Goal: Information Seeking & Learning: Learn about a topic

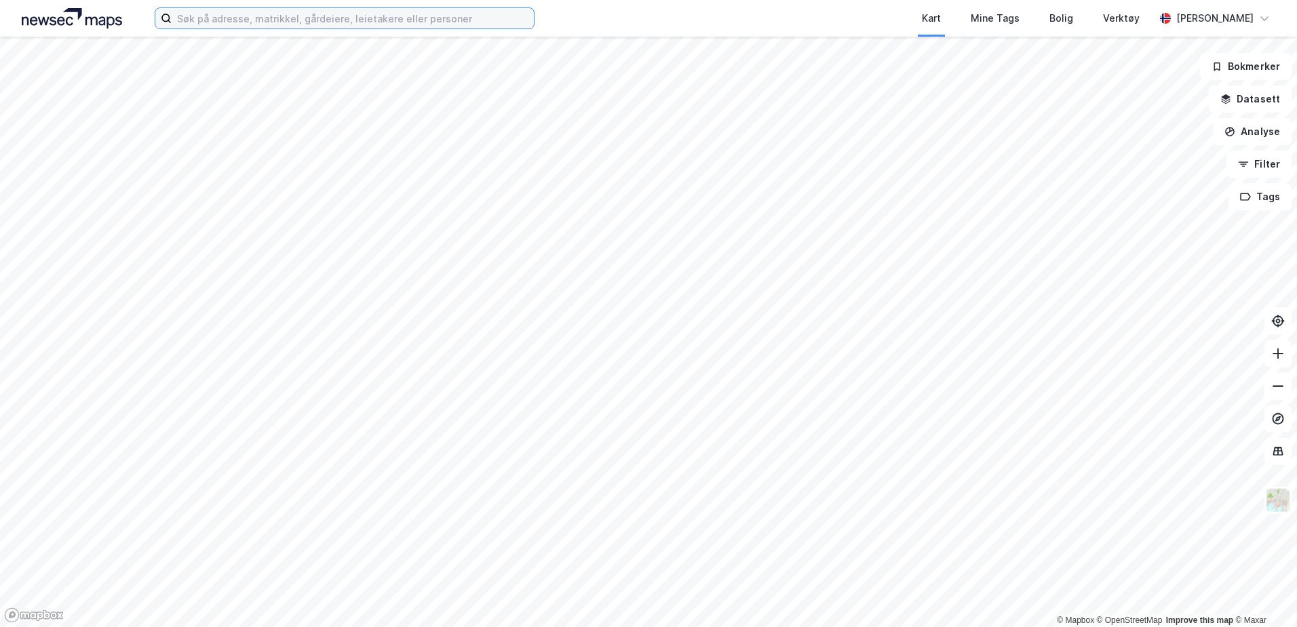
click at [363, 23] on input at bounding box center [353, 18] width 362 height 20
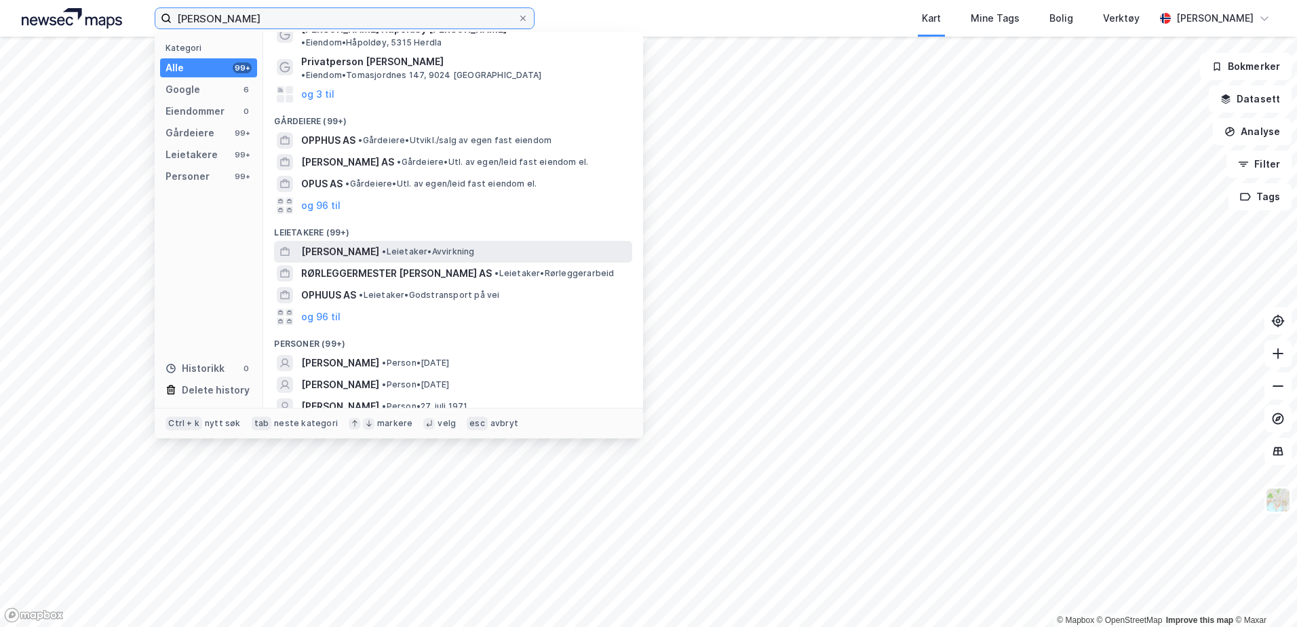
scroll to position [69, 0]
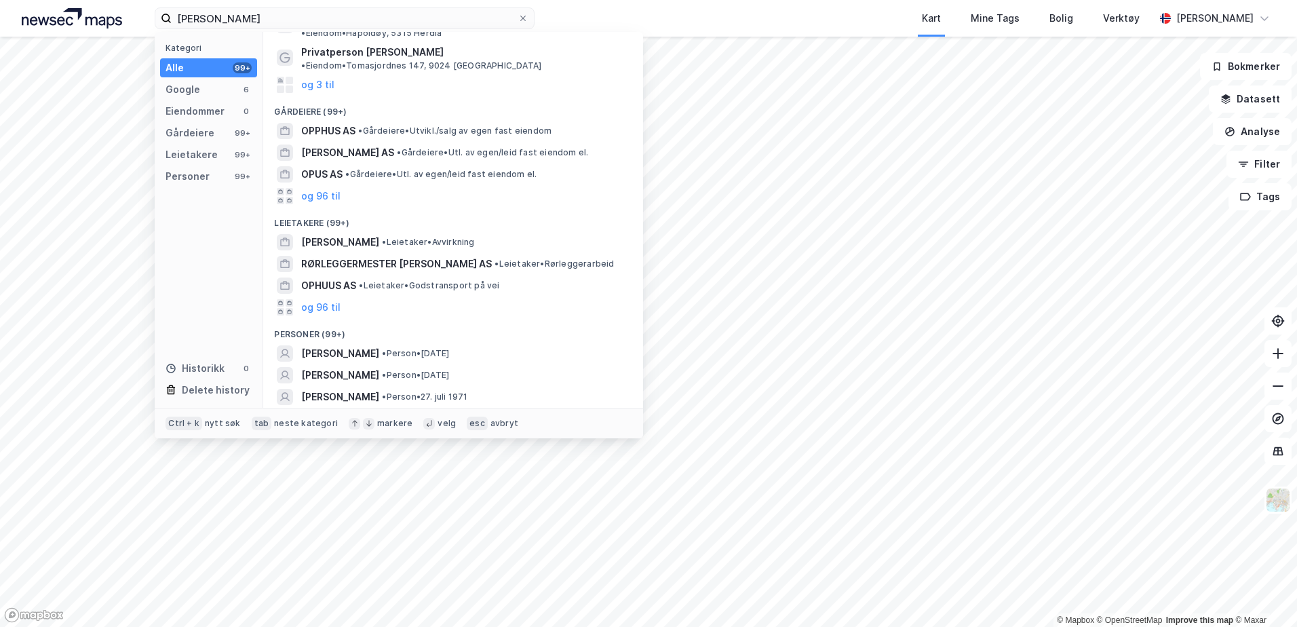
click at [322, 410] on button "og 96 til" at bounding box center [320, 418] width 39 height 16
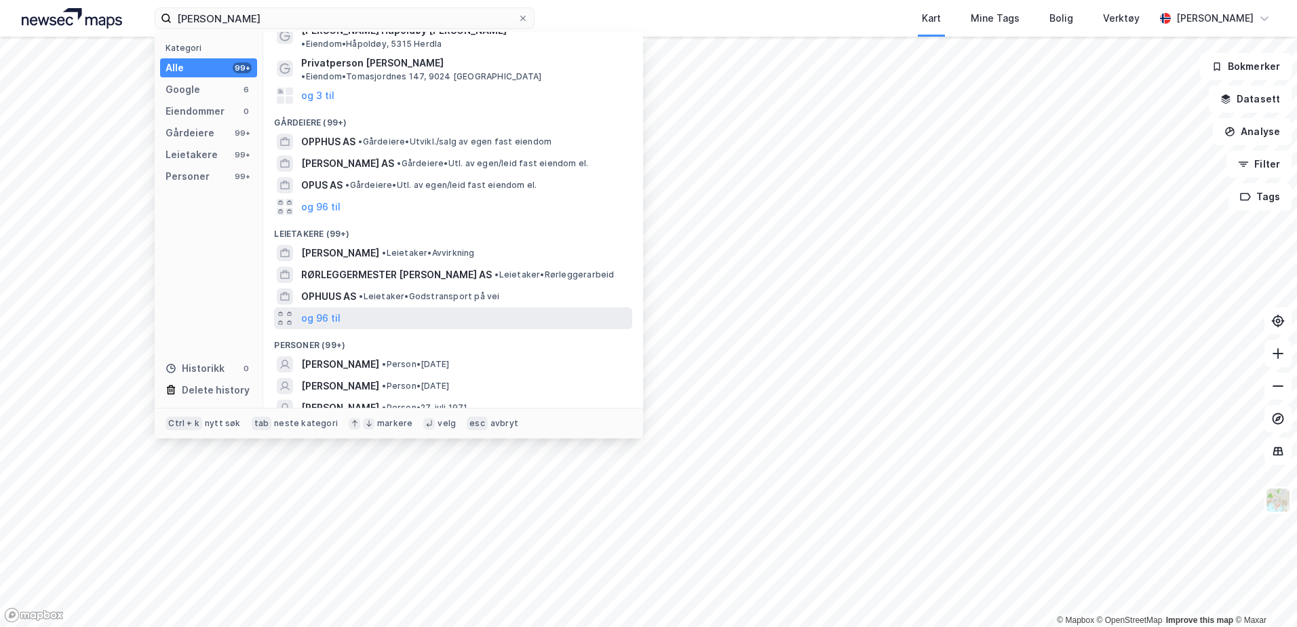
scroll to position [137, 0]
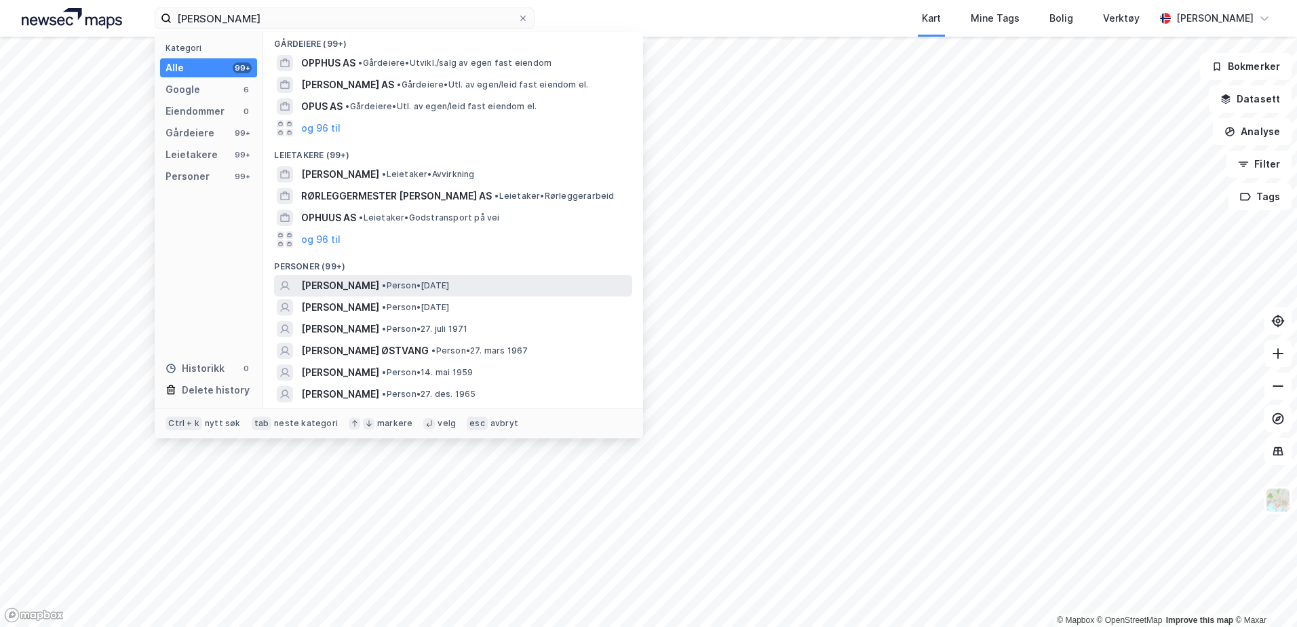
click at [379, 277] on span "MONA KARIN OPHUS-JOHANNESSEN" at bounding box center [340, 285] width 78 height 16
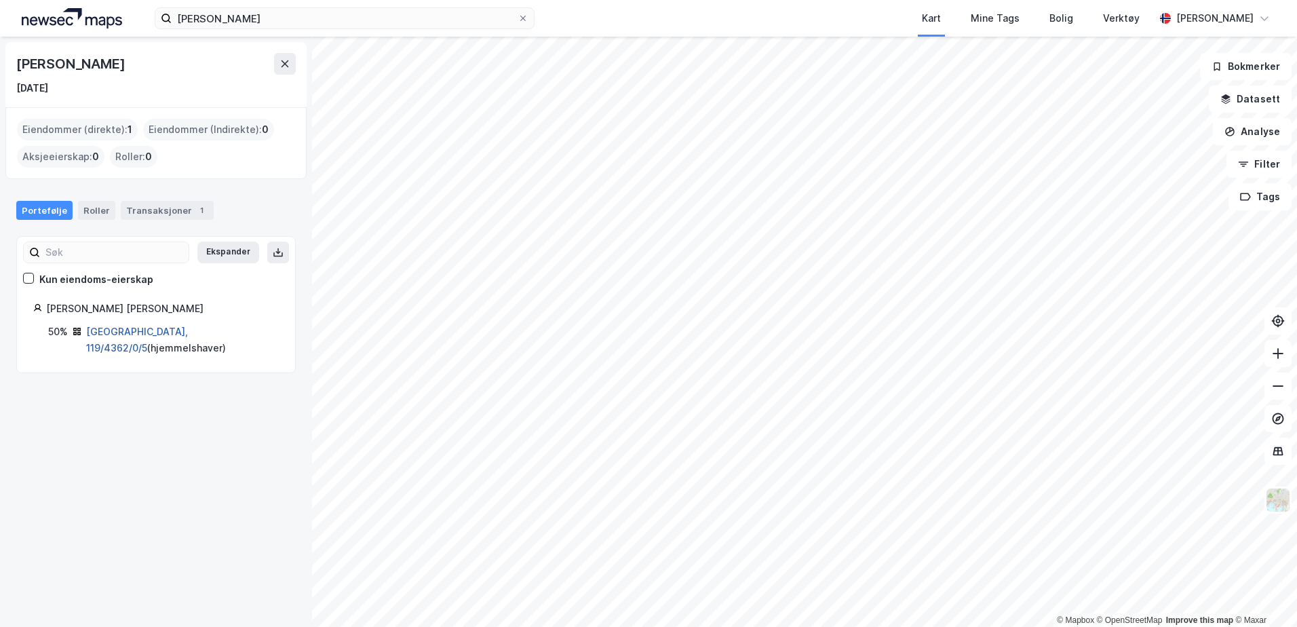
click at [123, 328] on link "Tromsø, 119/4362/0/5" at bounding box center [137, 340] width 102 height 28
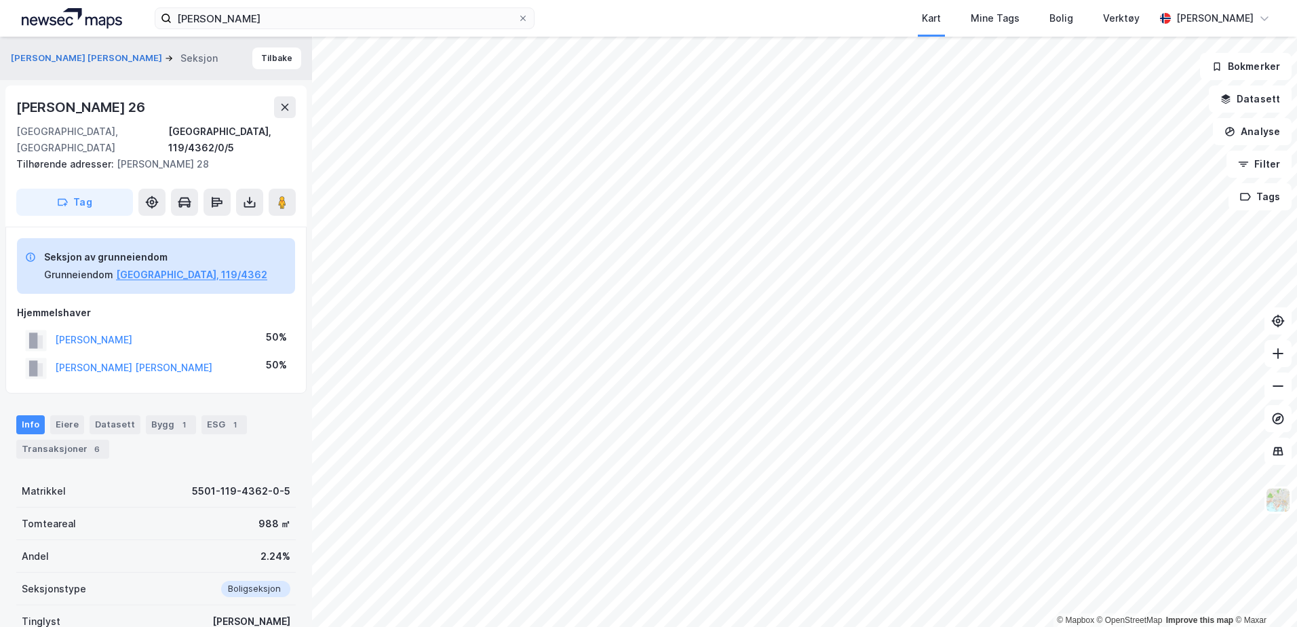
scroll to position [68, 0]
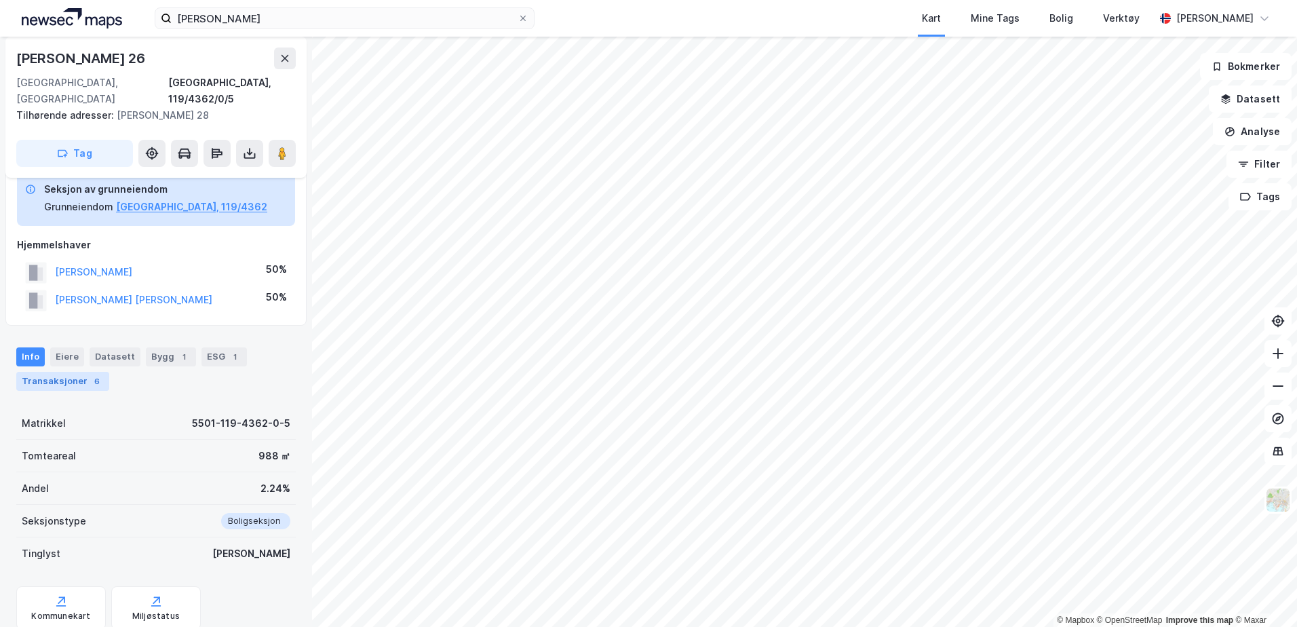
click at [71, 372] on div "Transaksjoner 6" at bounding box center [62, 381] width 93 height 19
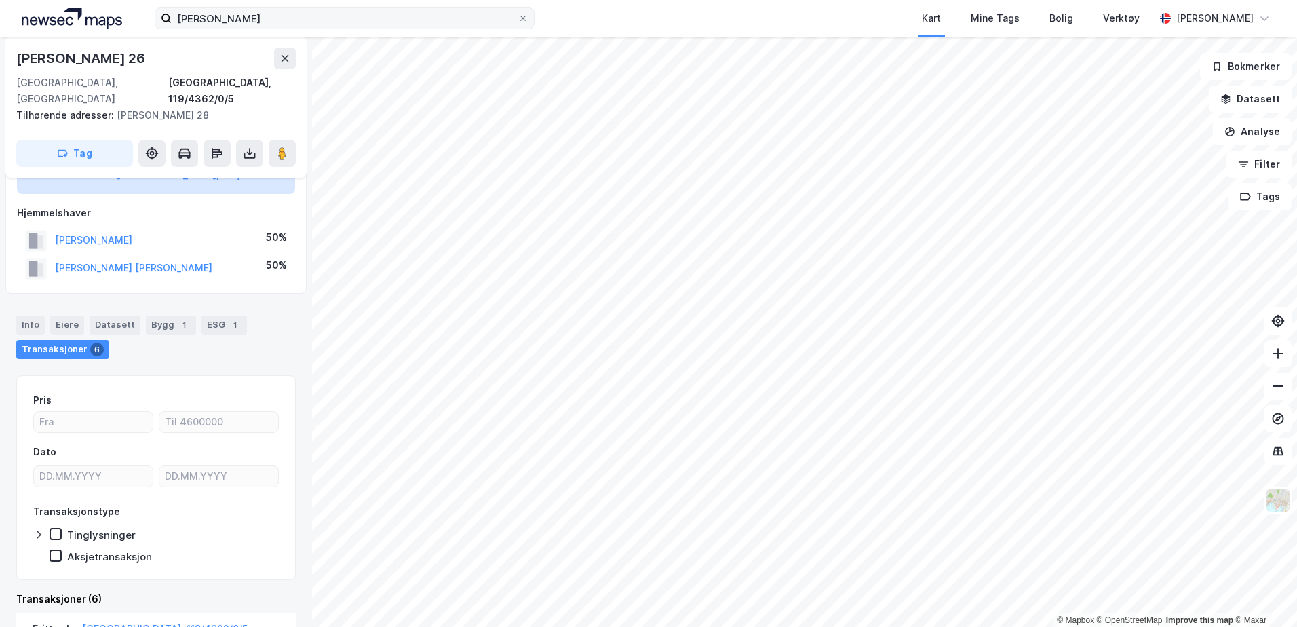
scroll to position [85, 0]
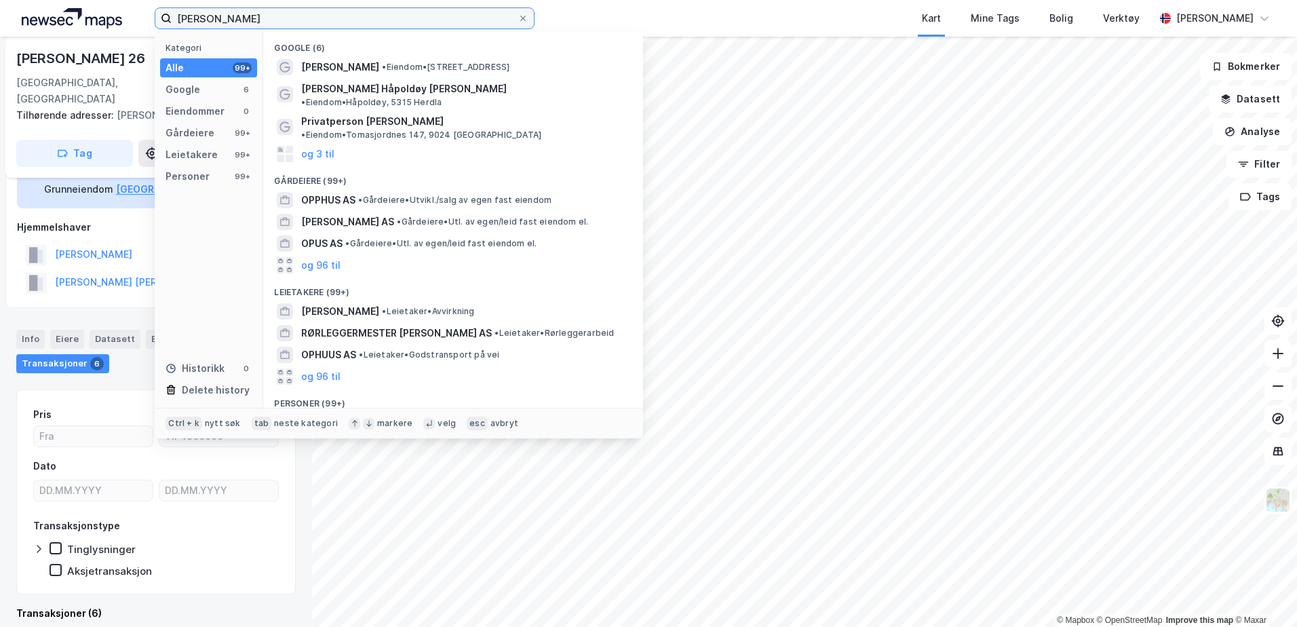
drag, startPoint x: 323, startPoint y: 19, endPoint x: 79, endPoint y: -1, distance: 245.0
click at [79, 0] on html "Mona Ophus Johannessen Kategori Alle 99+ Google 6 Eiendommer 0 Gårdeiere 99+ Le…" at bounding box center [648, 313] width 1297 height 627
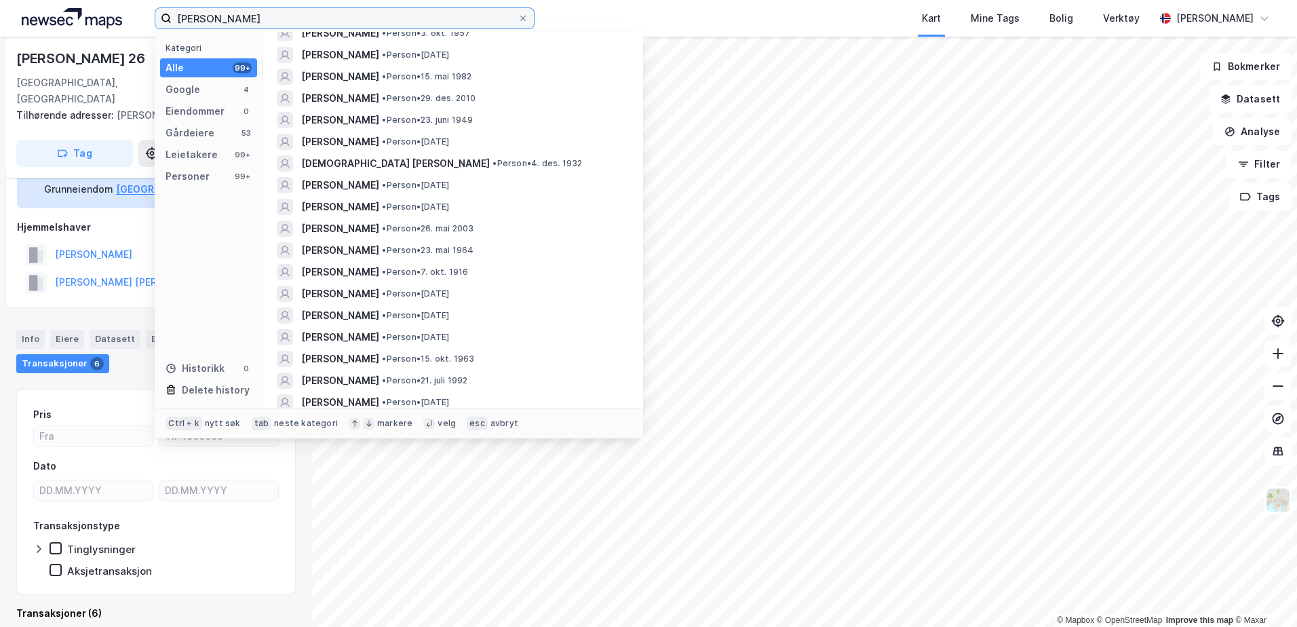
scroll to position [1628, 0]
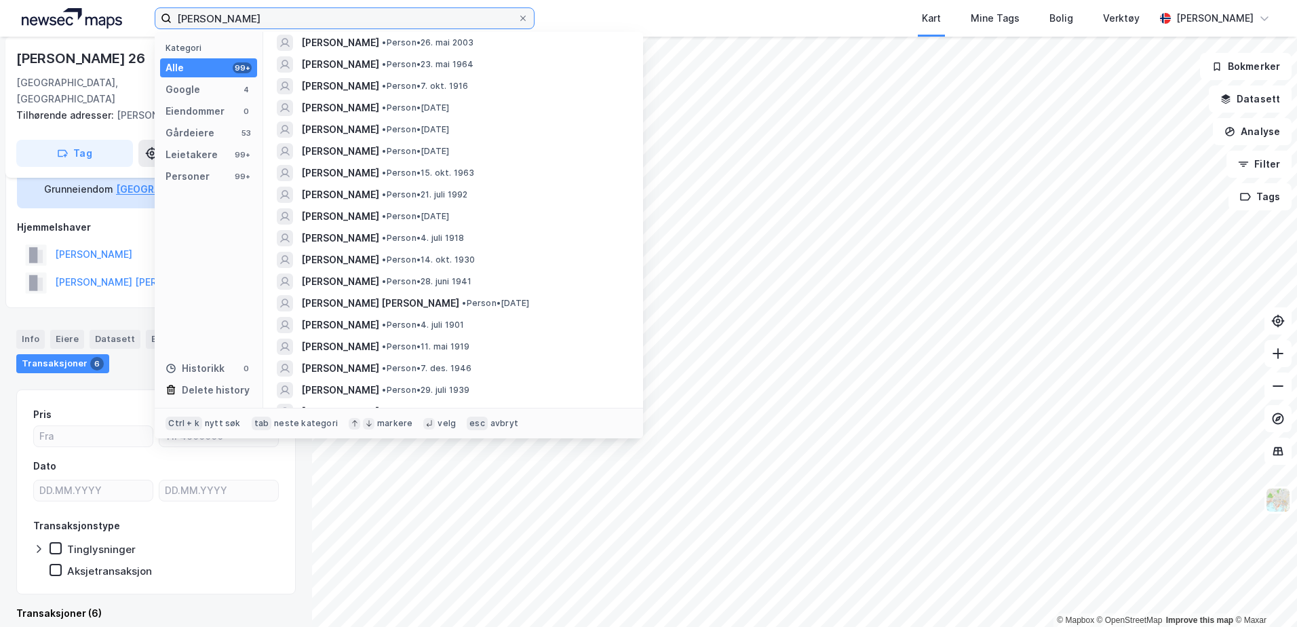
drag, startPoint x: 113, startPoint y: 14, endPoint x: 0, endPoint y: 13, distance: 113.3
click at [0, 13] on html "Ophus Melseth Kategori Alle 99+ Google 4 Eiendommer 0 Gårdeiere 53 Leietakere 9…" at bounding box center [648, 313] width 1297 height 627
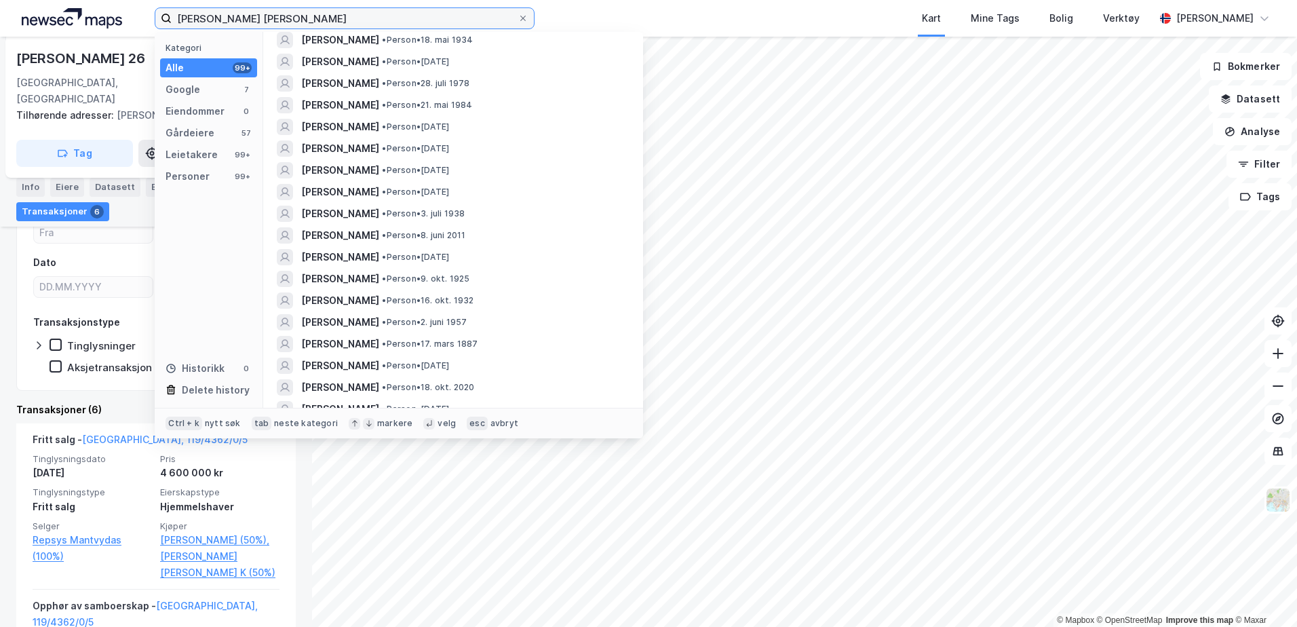
scroll to position [1967, 0]
type input "Johannessen Melseth"
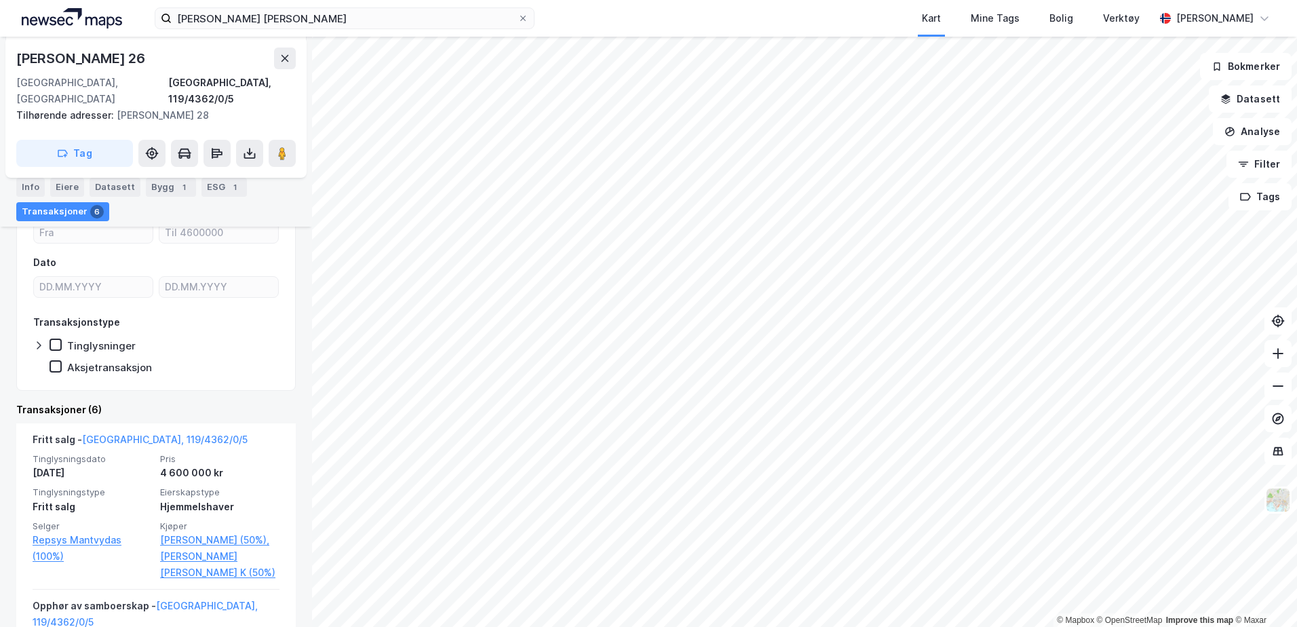
click at [84, 26] on img at bounding box center [72, 18] width 100 height 20
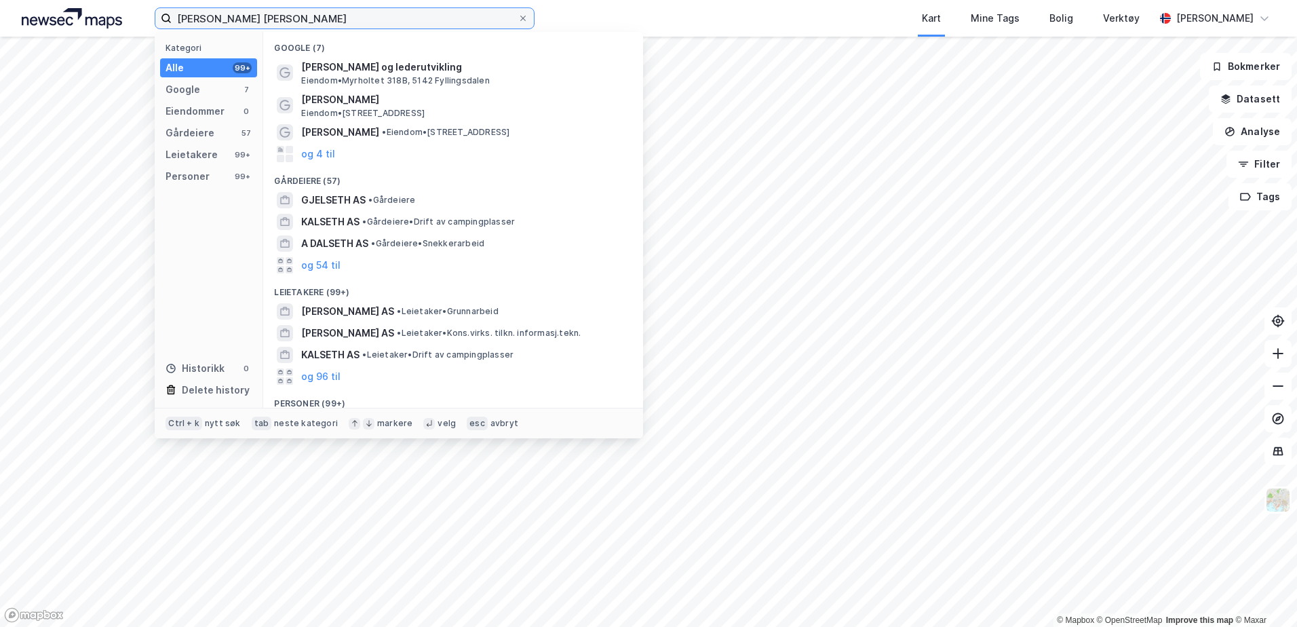
drag, startPoint x: 322, startPoint y: 24, endPoint x: 3, endPoint y: 1, distance: 320.2
click at [14, 8] on div "Johannessen Melseth Kategori Alle 99+ Google 7 Eiendommer 0 Gårdeiere 57 Leieta…" at bounding box center [648, 18] width 1297 height 37
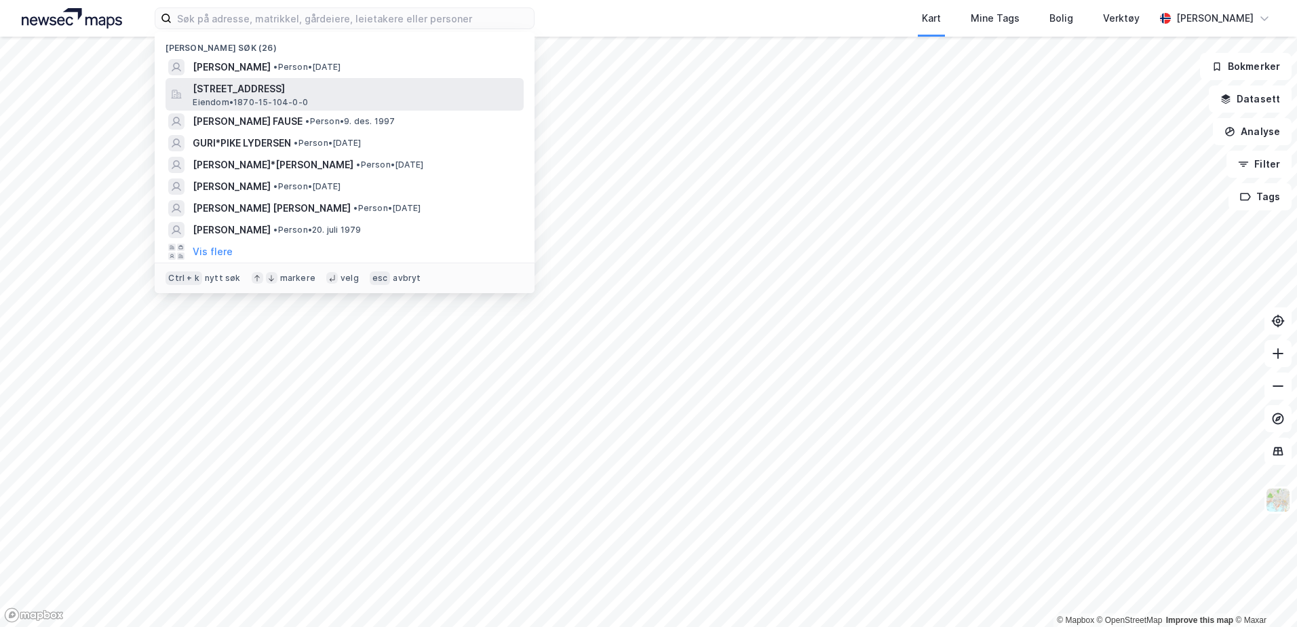
click at [295, 99] on span "Eiendom • 1870-15-104-0-0" at bounding box center [250, 102] width 115 height 11
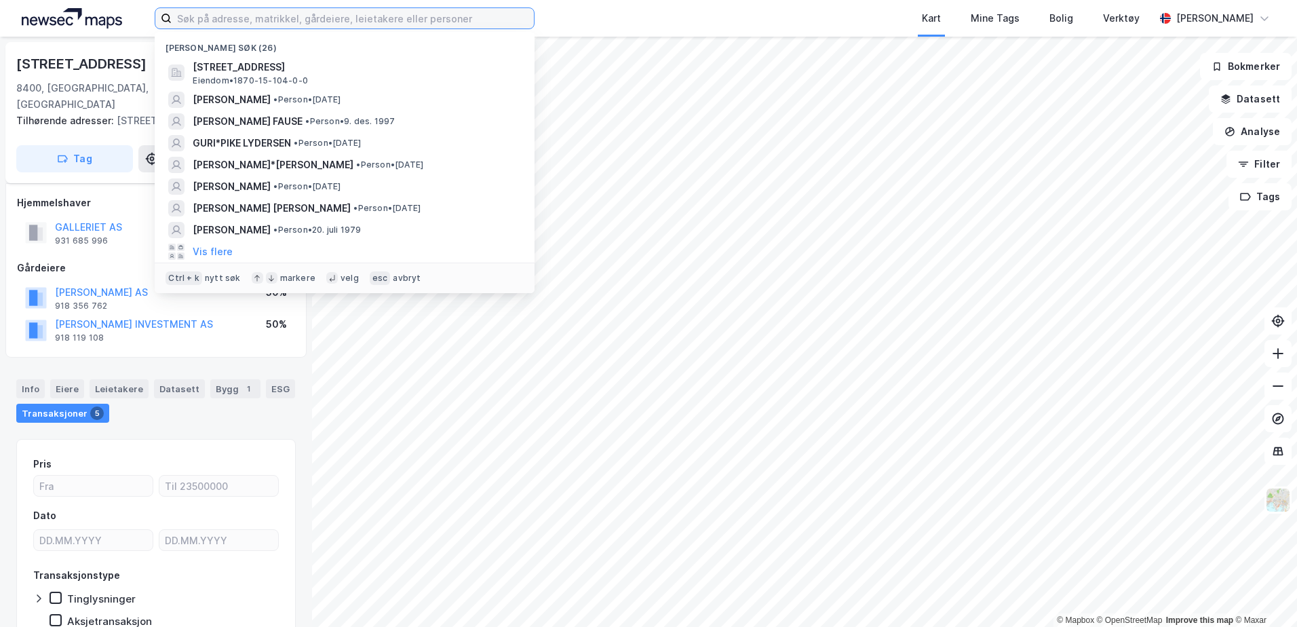
click at [257, 20] on input at bounding box center [353, 18] width 362 height 20
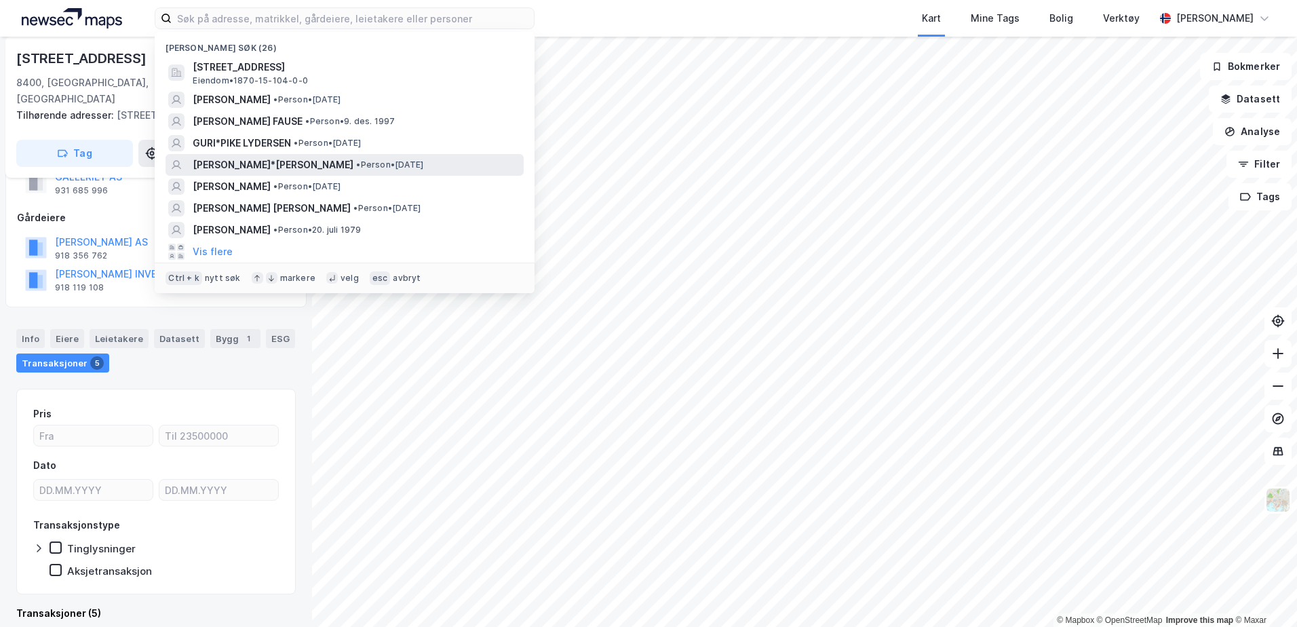
click at [268, 165] on span "WINTHER TINA*PIKE" at bounding box center [273, 165] width 161 height 16
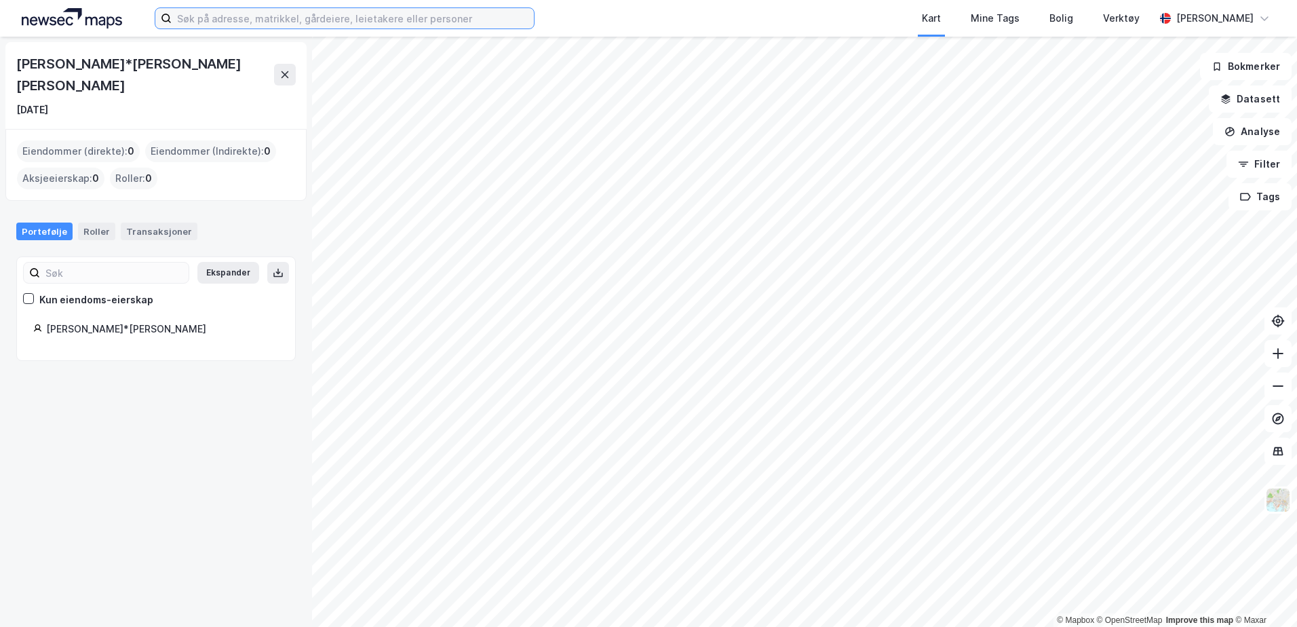
click at [317, 12] on input at bounding box center [353, 18] width 362 height 20
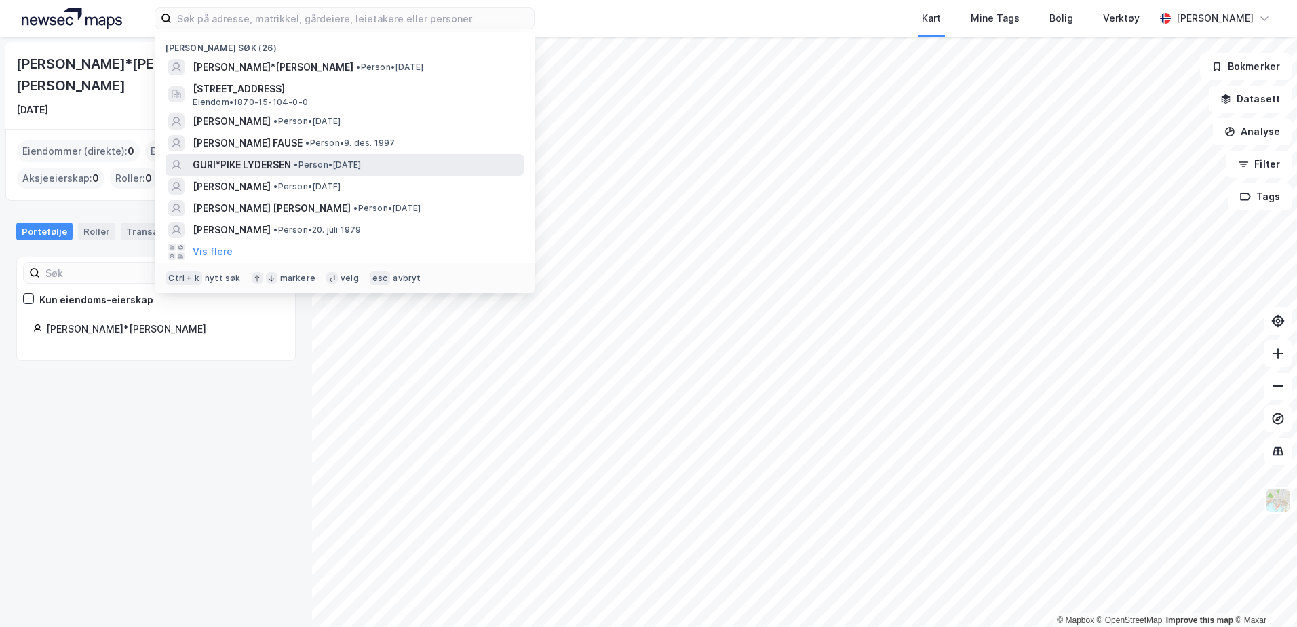
click at [287, 171] on span "GURI*PIKE LYDERSEN" at bounding box center [242, 165] width 98 height 16
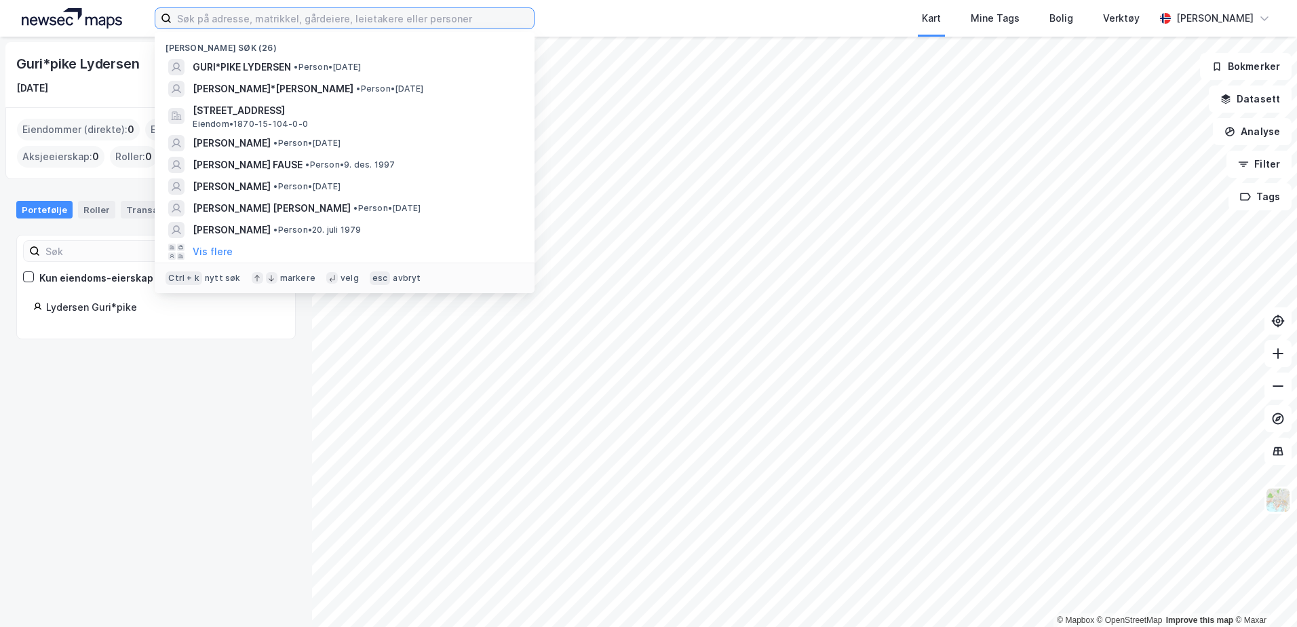
click at [275, 22] on input at bounding box center [353, 18] width 362 height 20
click at [97, 419] on div "Guri*pike Lydersen 7. aug. 2025 Eiendommer (direkte) : 0 Eiendommer (Indirekte)…" at bounding box center [156, 332] width 312 height 590
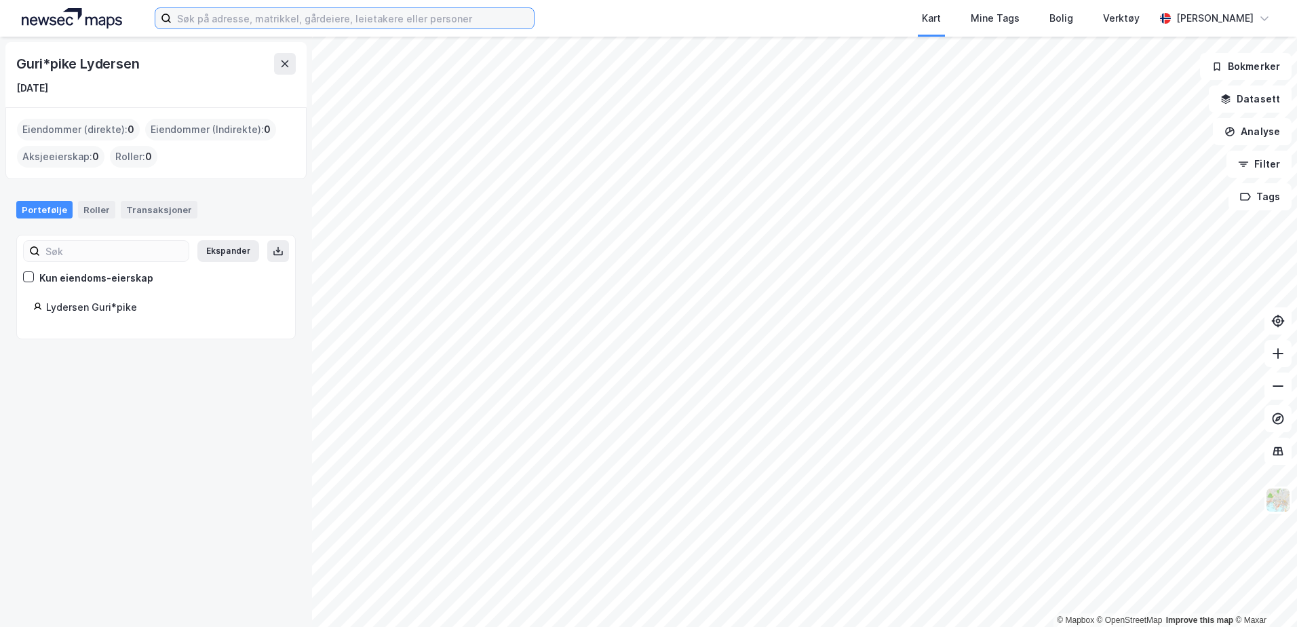
click at [233, 21] on input at bounding box center [353, 18] width 362 height 20
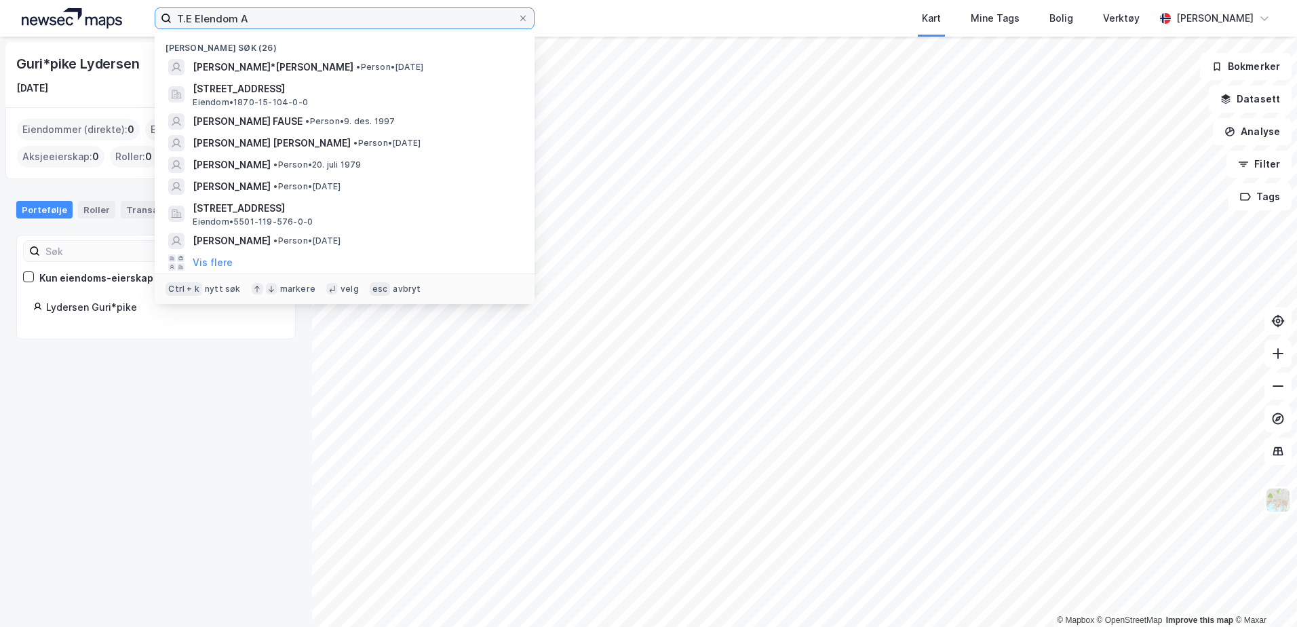
type input "T.E EIendom A"
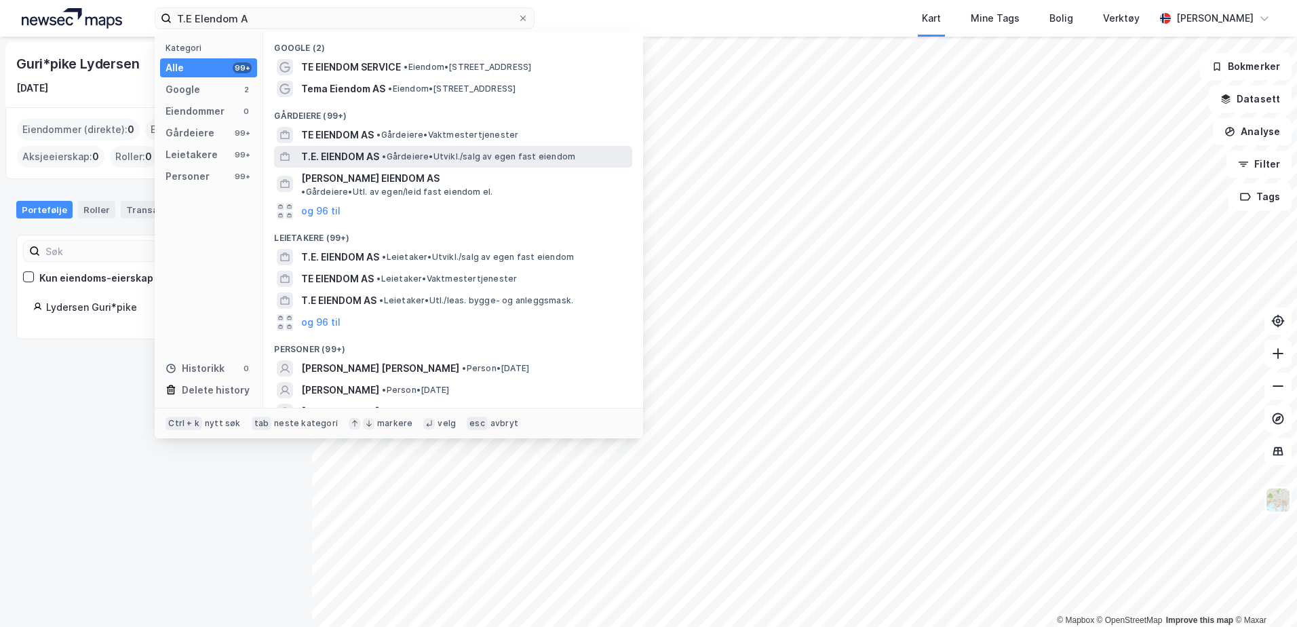
click at [353, 160] on span "T.E. EIENDOM AS" at bounding box center [340, 157] width 78 height 16
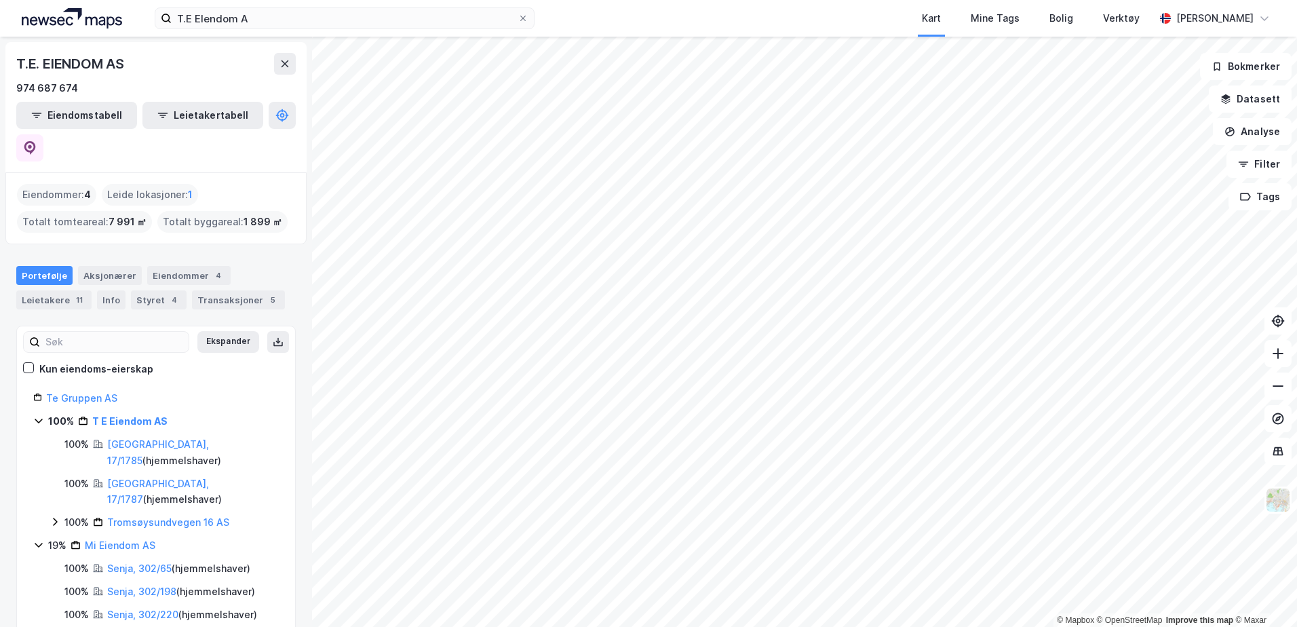
click at [102, 250] on div "Portefølje Aksjonærer Eiendommer 4 Leietakere 11 Info Styret 4 Transaksjoner 5" at bounding box center [156, 282] width 312 height 65
click at [106, 266] on div "Aksjonærer" at bounding box center [110, 275] width 64 height 19
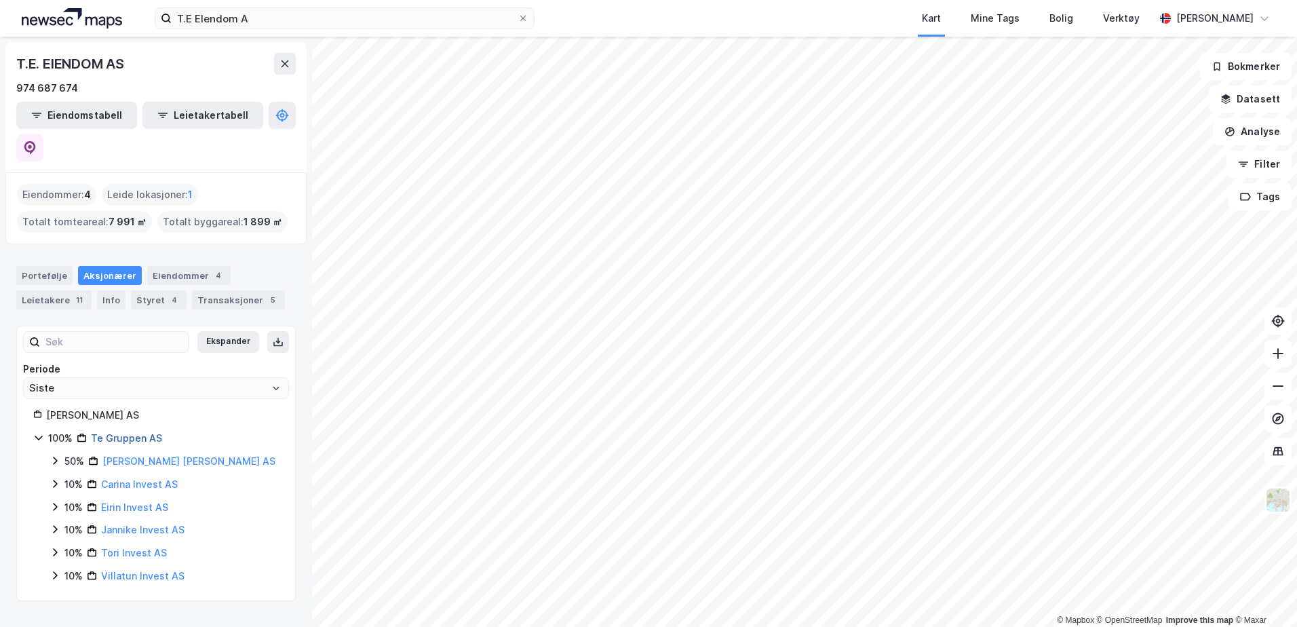
click at [132, 432] on link "Te Gruppen AS" at bounding box center [126, 438] width 71 height 12
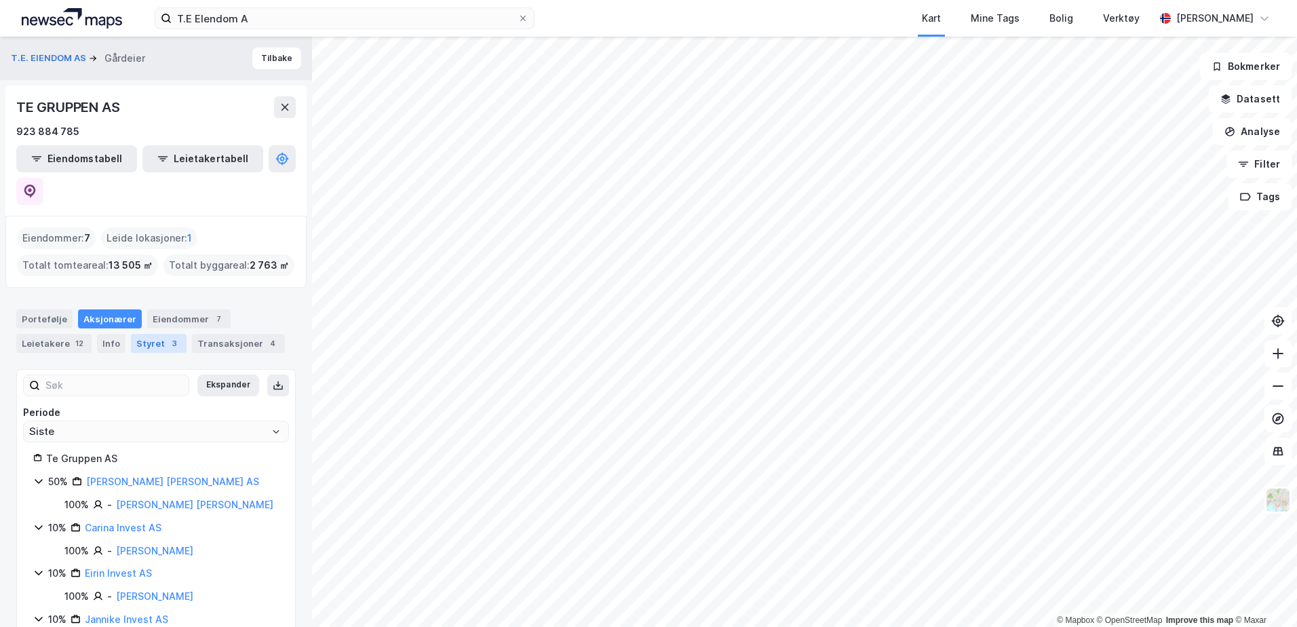
click at [134, 334] on div "Styret 3" at bounding box center [159, 343] width 56 height 19
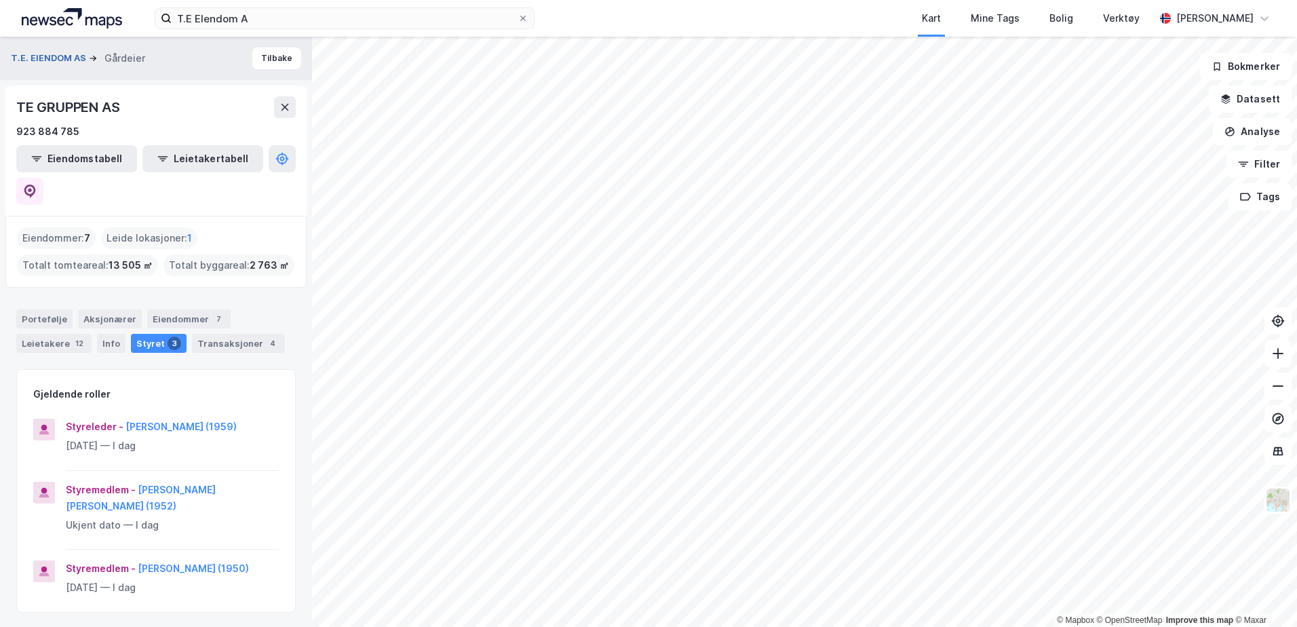
click at [78, 60] on button "T.E. EIENDOM AS" at bounding box center [50, 59] width 78 height 14
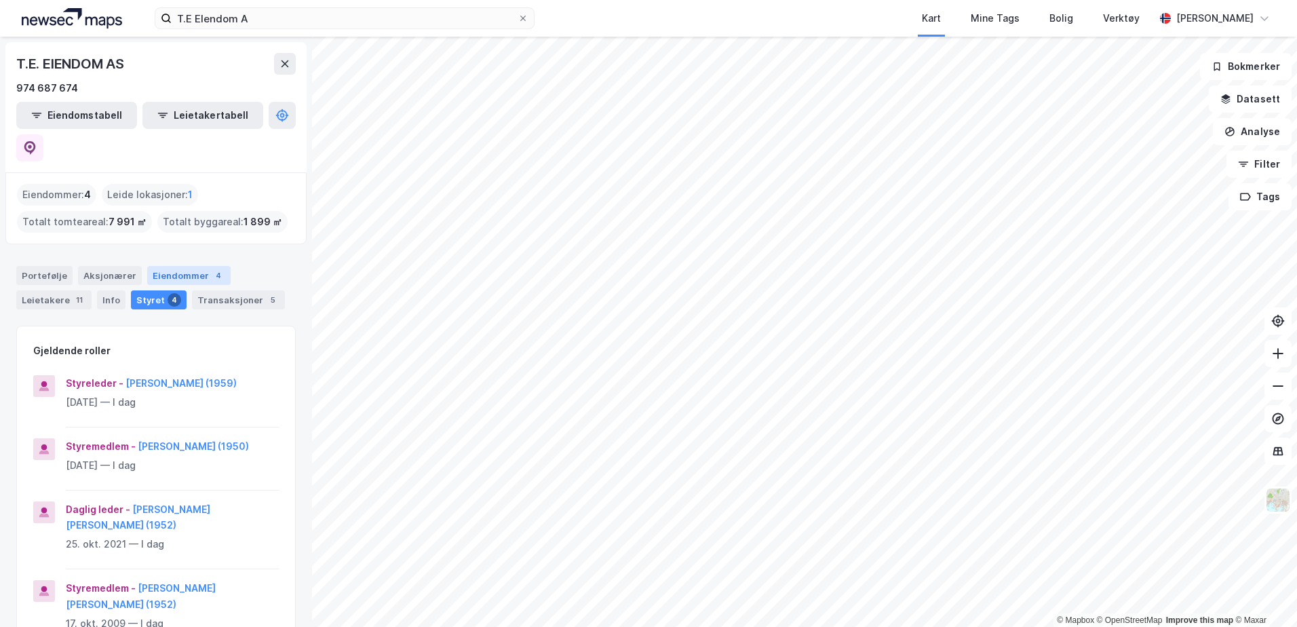
click at [186, 266] on div "Eiendommer 4" at bounding box center [188, 275] width 83 height 19
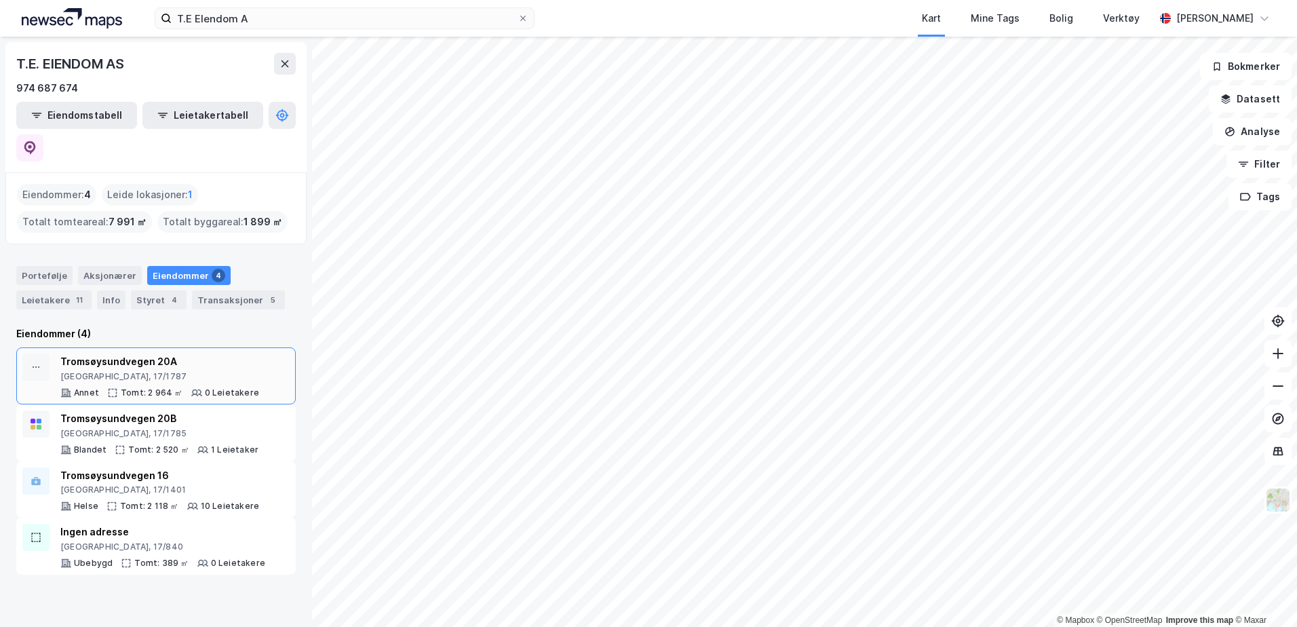
click at [121, 371] on div "Tromsø, 17/1787" at bounding box center [159, 376] width 199 height 11
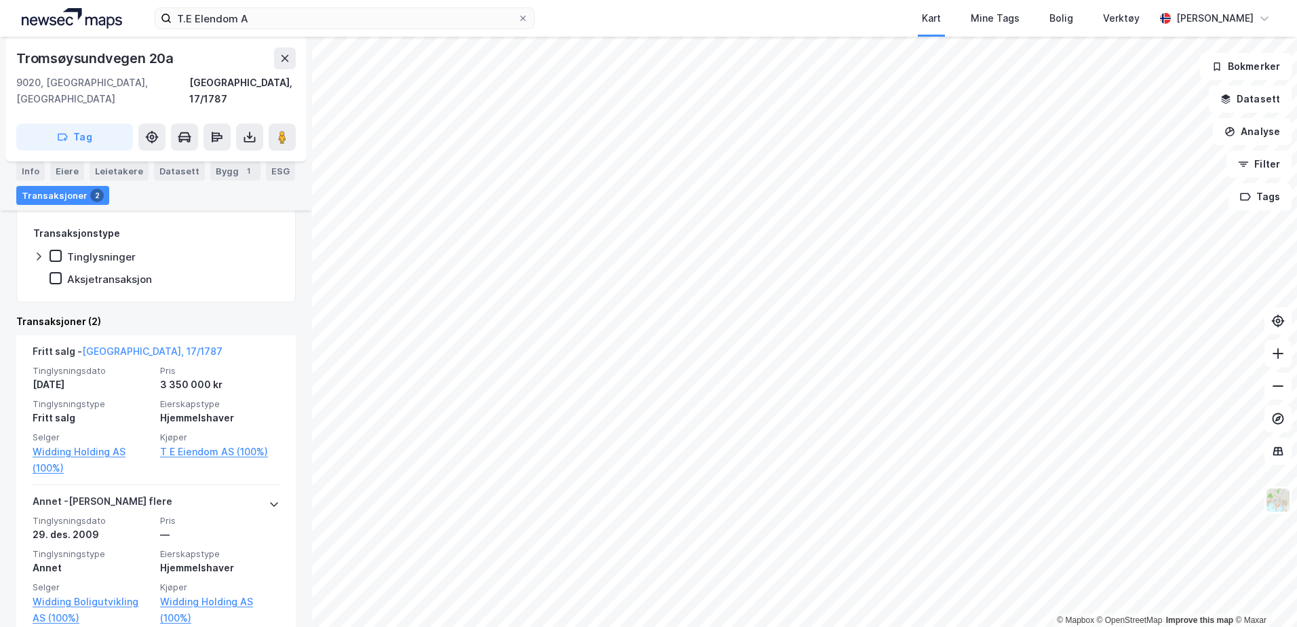
scroll to position [436, 0]
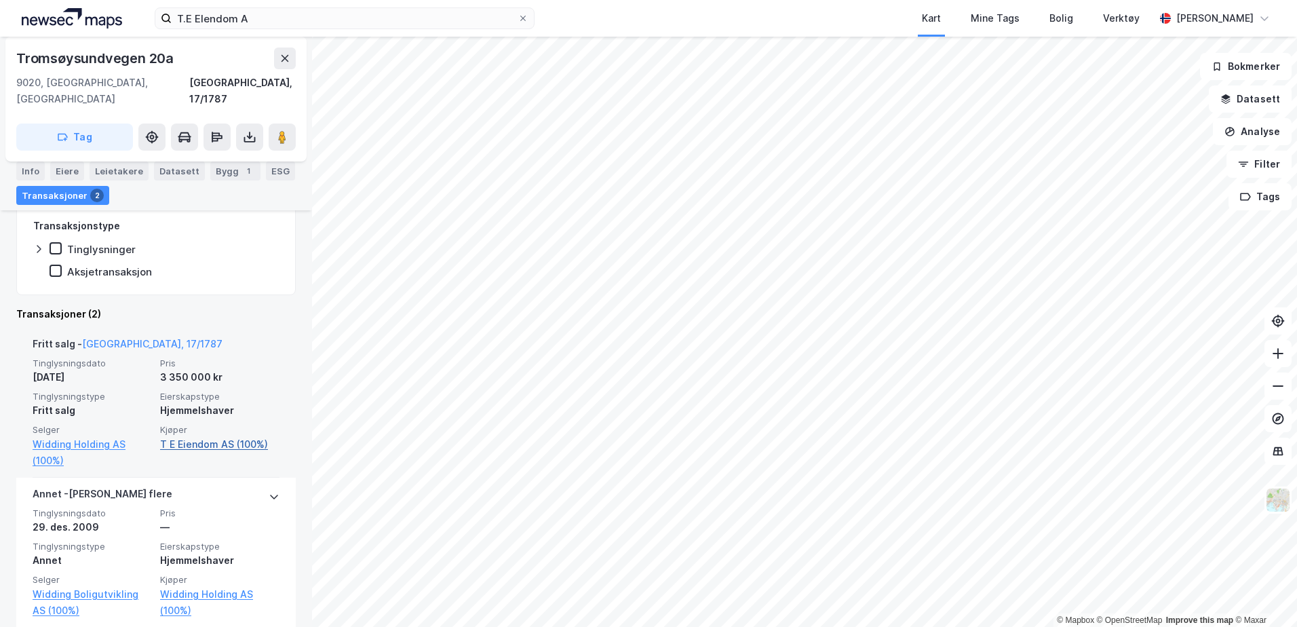
click at [184, 436] on link "T E Eiendom AS (100%)" at bounding box center [219, 444] width 119 height 16
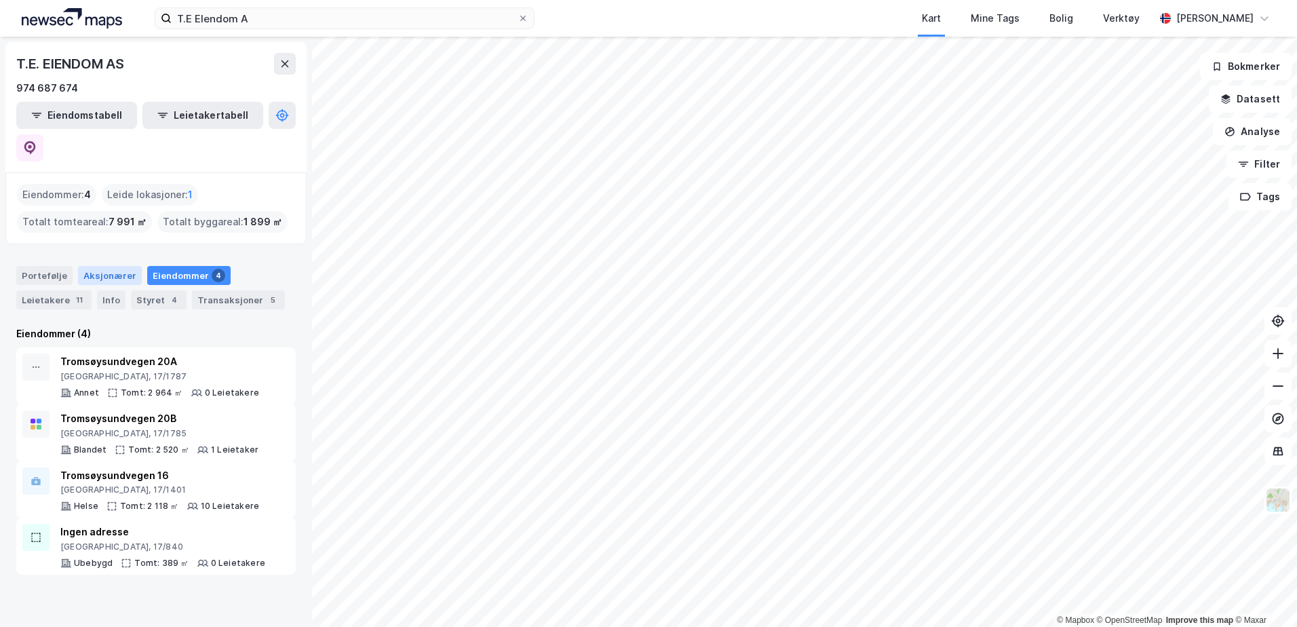
click at [120, 266] on div "Aksjonærer" at bounding box center [110, 275] width 64 height 19
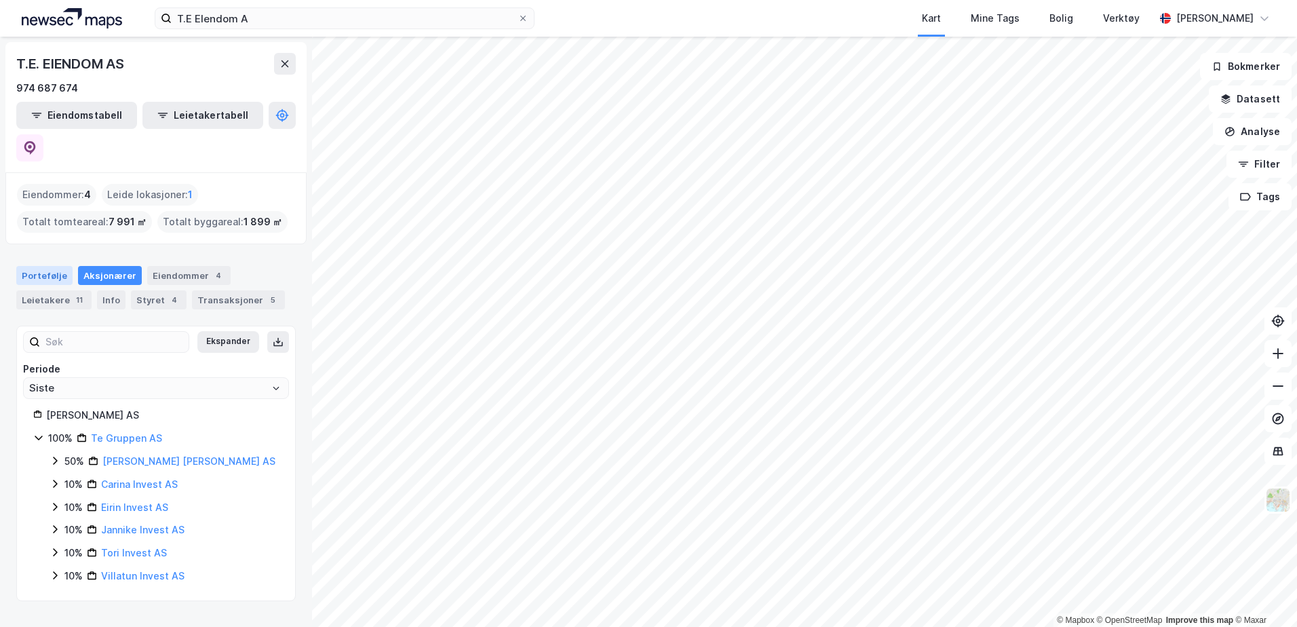
click at [40, 266] on div "Portefølje" at bounding box center [44, 275] width 56 height 19
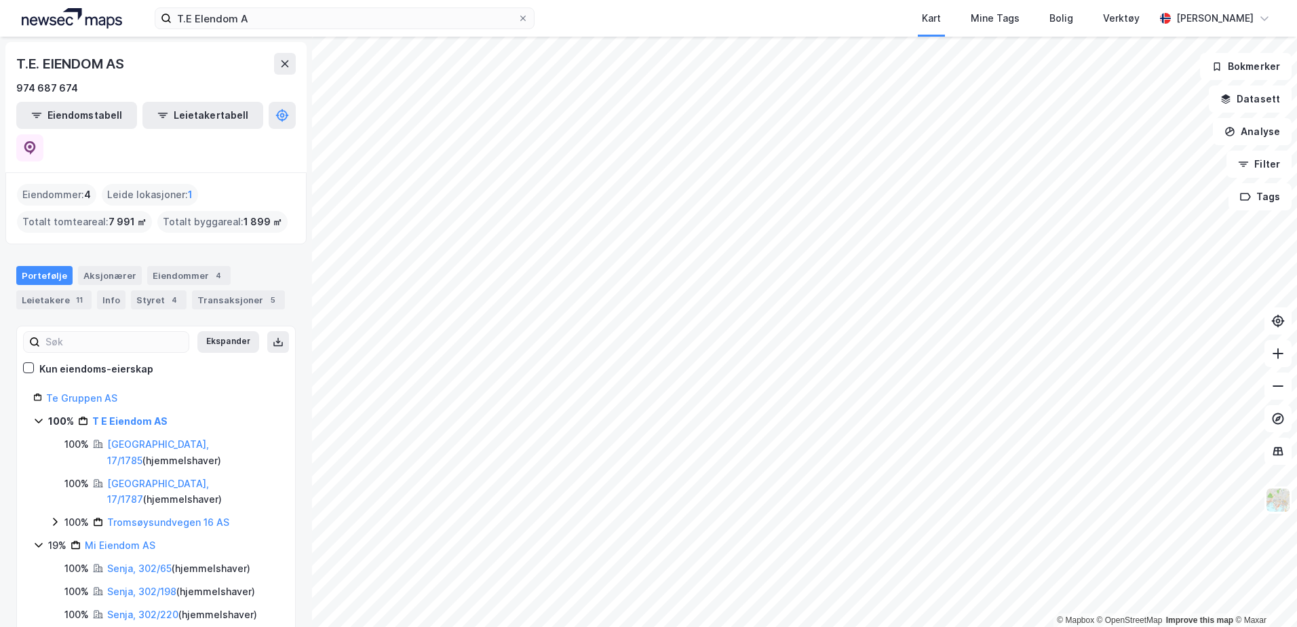
click at [60, 516] on icon at bounding box center [55, 521] width 11 height 11
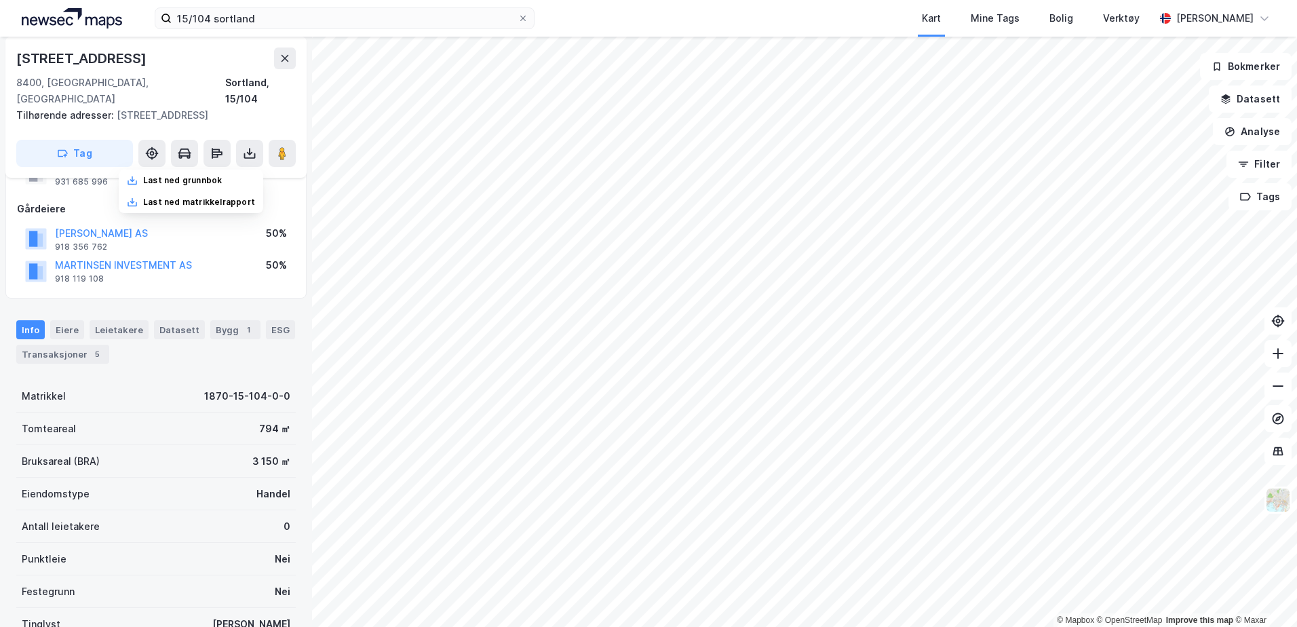
scroll to position [136, 0]
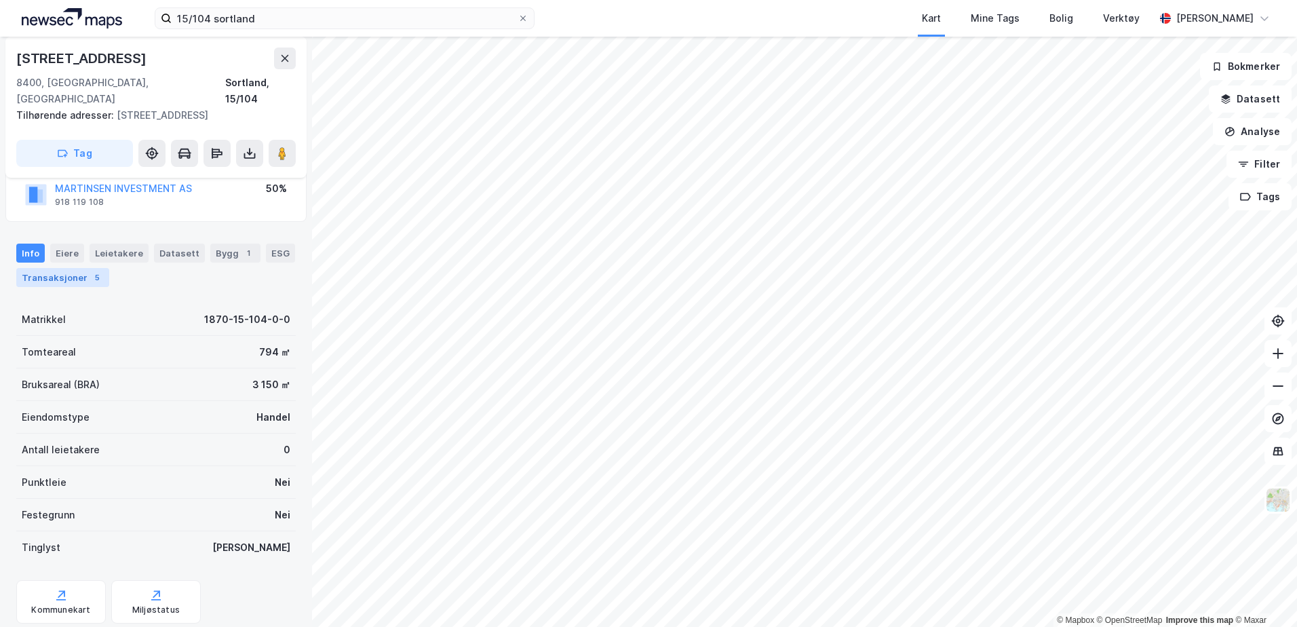
click at [60, 268] on div "Transaksjoner 5" at bounding box center [62, 277] width 93 height 19
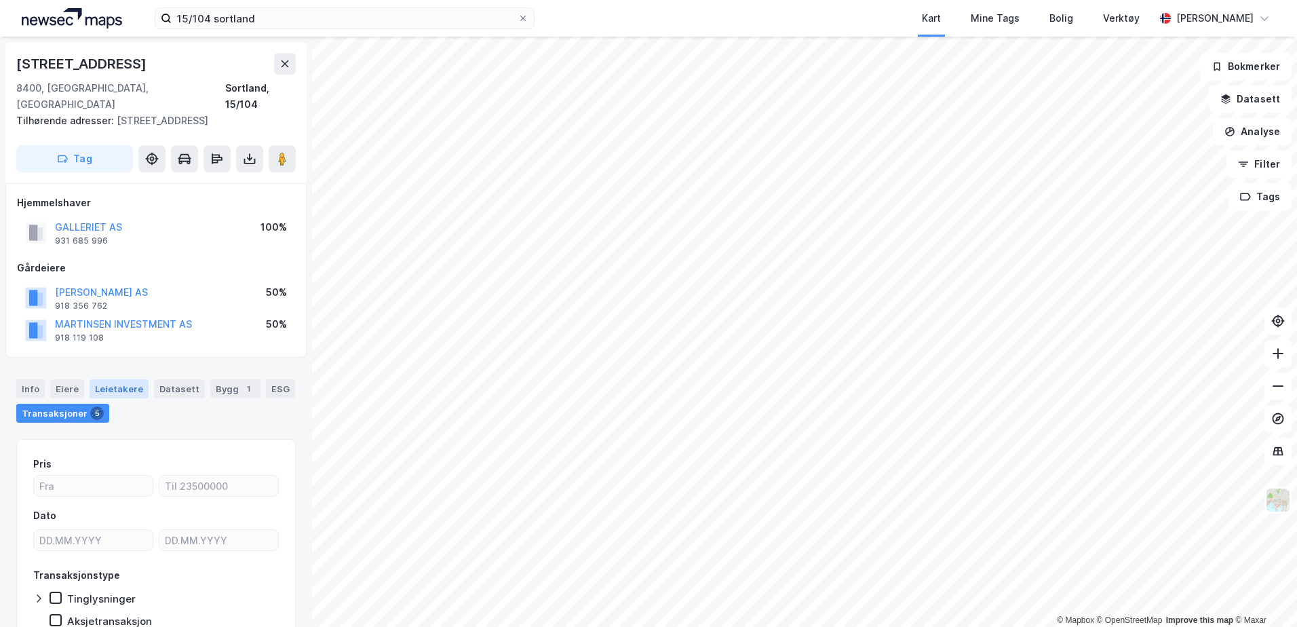
click at [126, 379] on div "Leietakere" at bounding box center [119, 388] width 59 height 19
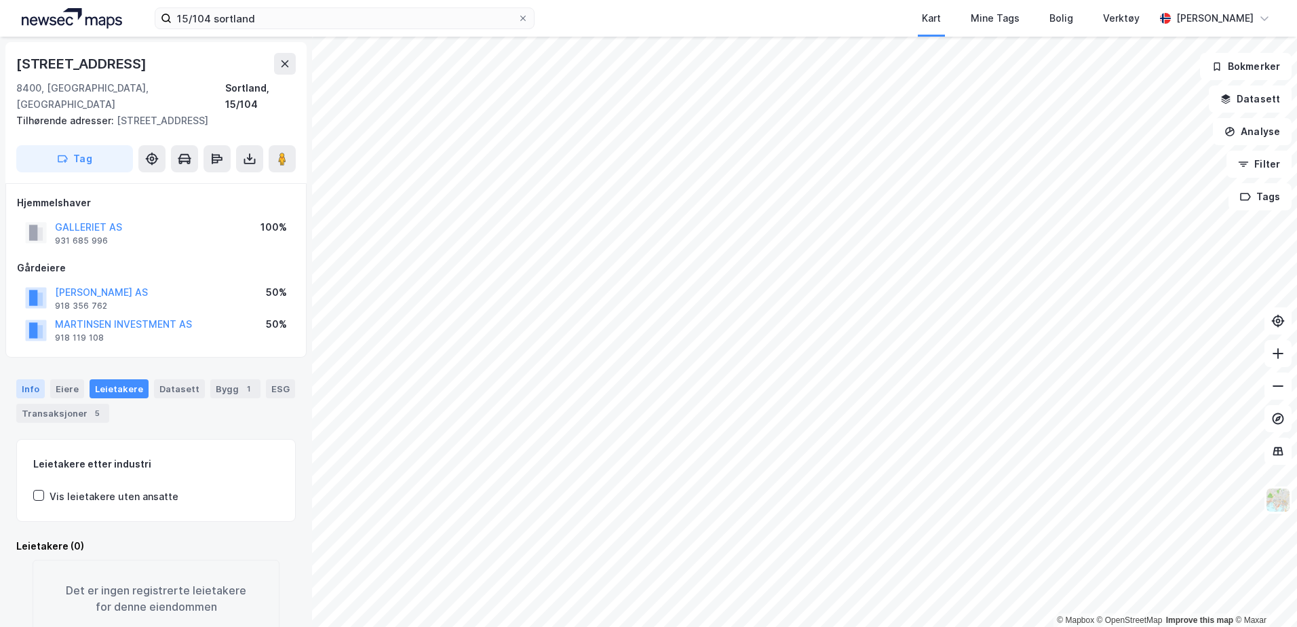
click at [17, 379] on div "Info" at bounding box center [30, 388] width 28 height 19
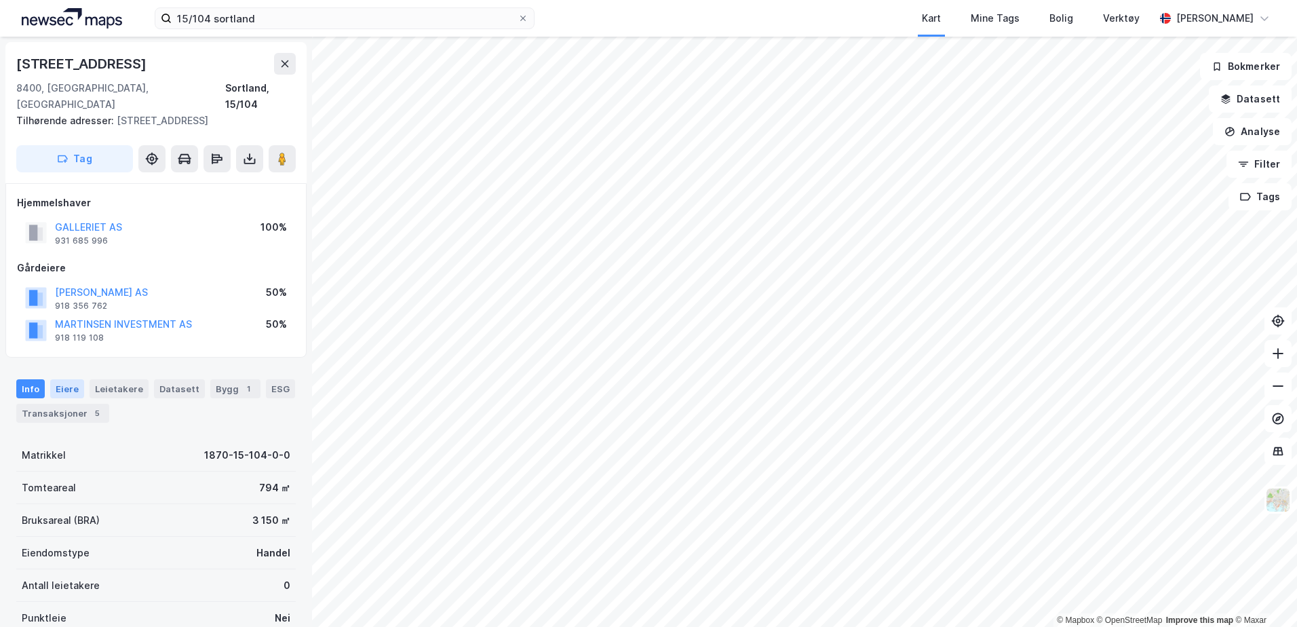
click at [61, 379] on div "Eiere" at bounding box center [67, 388] width 34 height 19
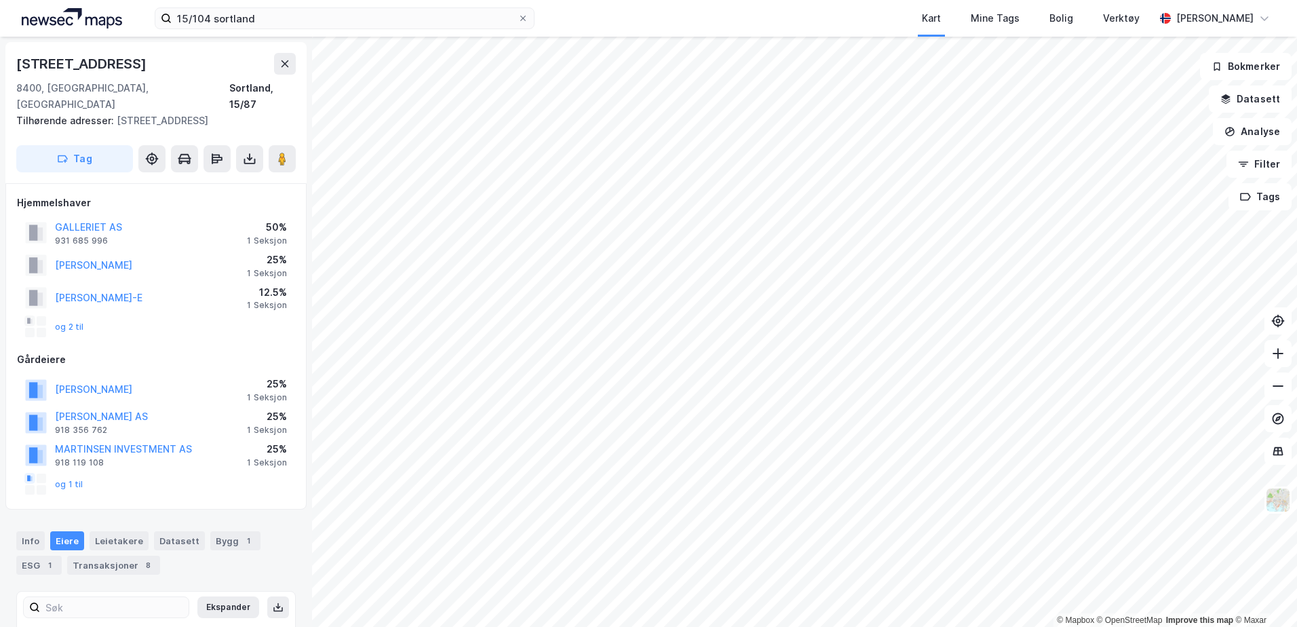
scroll to position [1, 0]
click at [0, 0] on button "og 2 til" at bounding box center [0, 0] width 0 height 0
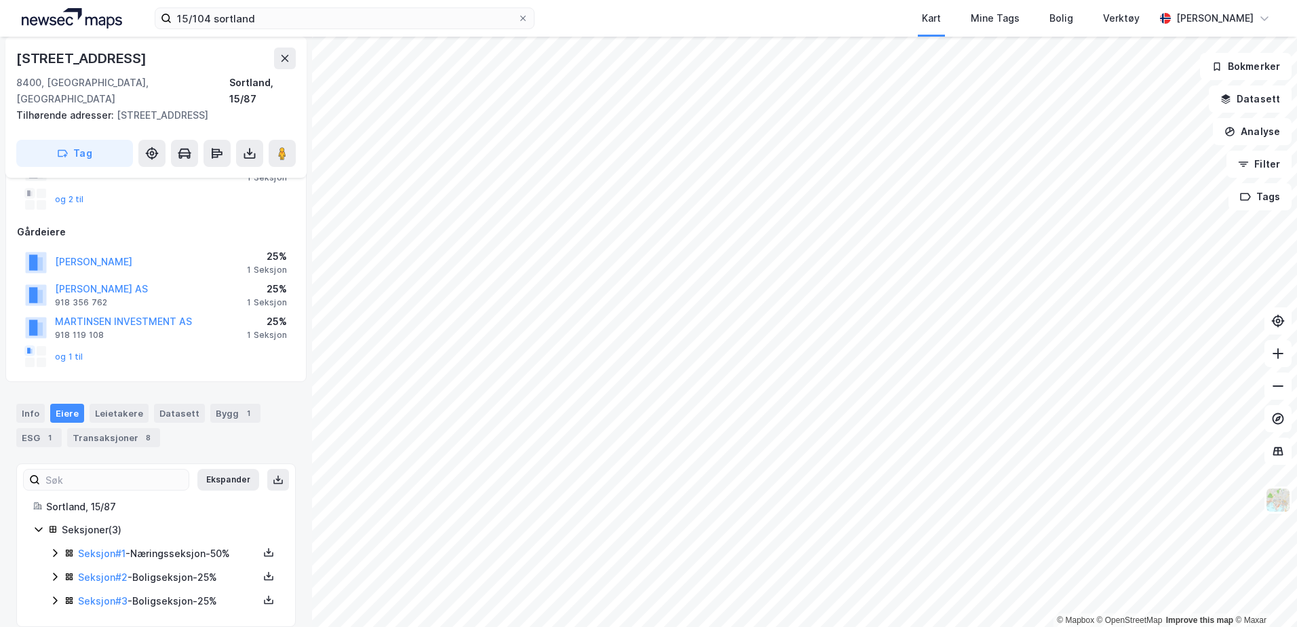
click at [55, 547] on icon at bounding box center [55, 552] width 11 height 11
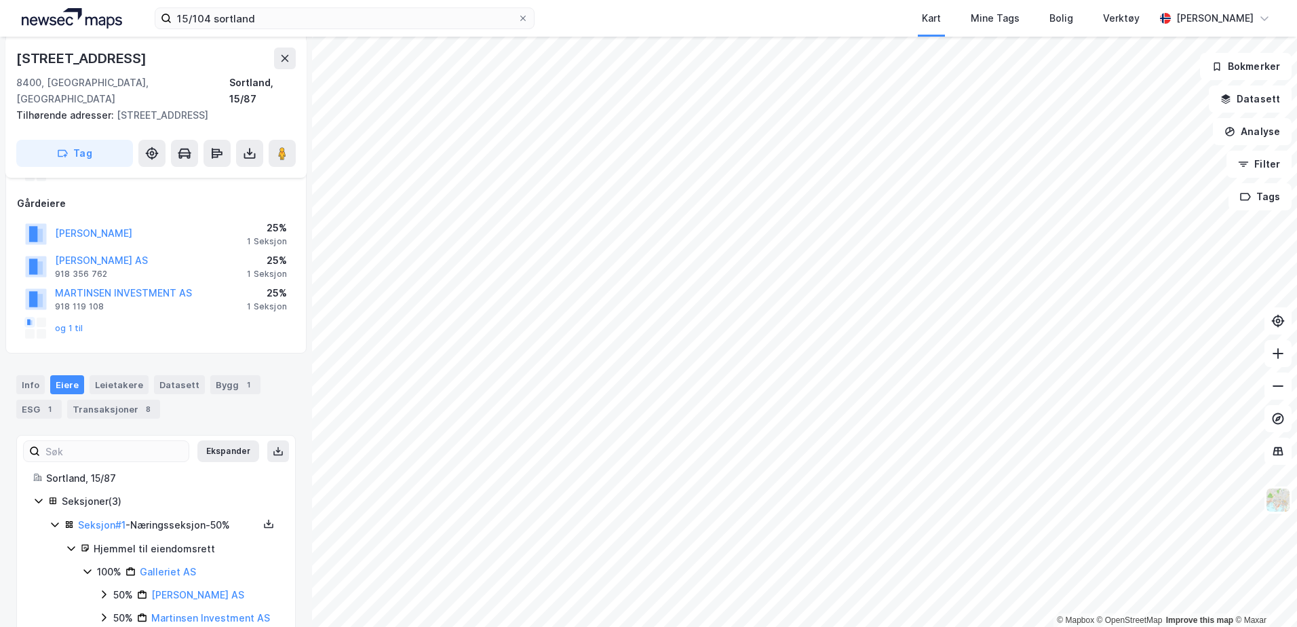
scroll to position [220, 0]
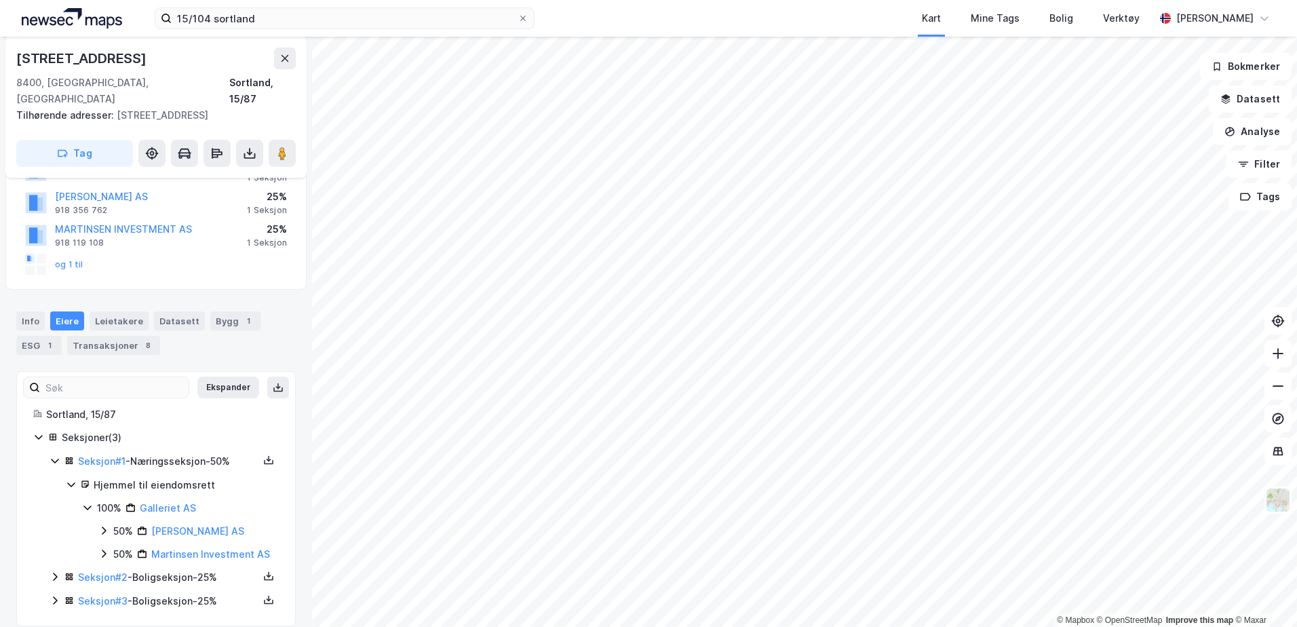
click at [56, 571] on icon at bounding box center [55, 576] width 11 height 11
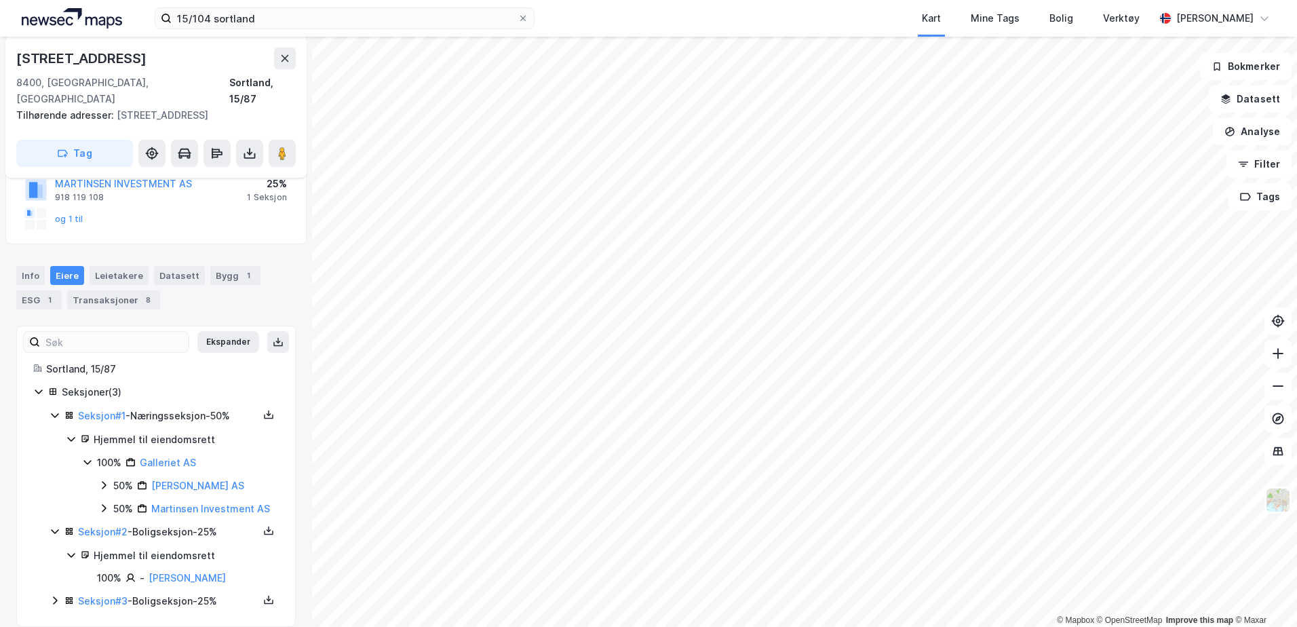
click at [55, 595] on icon at bounding box center [55, 600] width 11 height 11
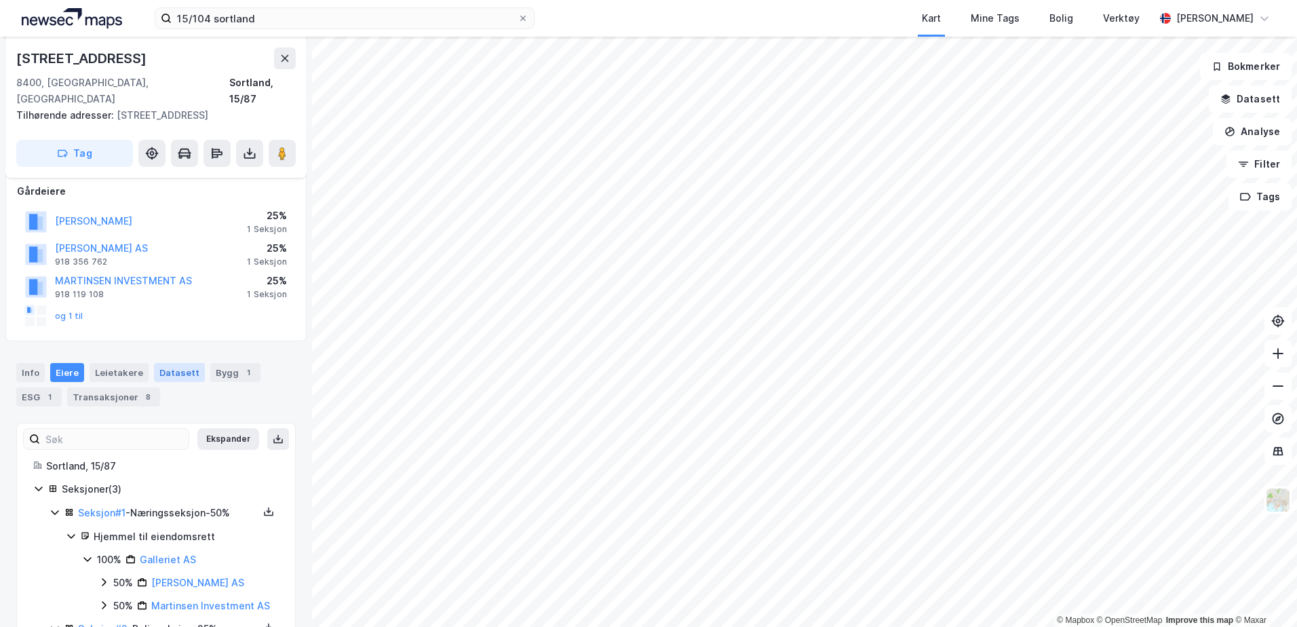
scroll to position [290, 0]
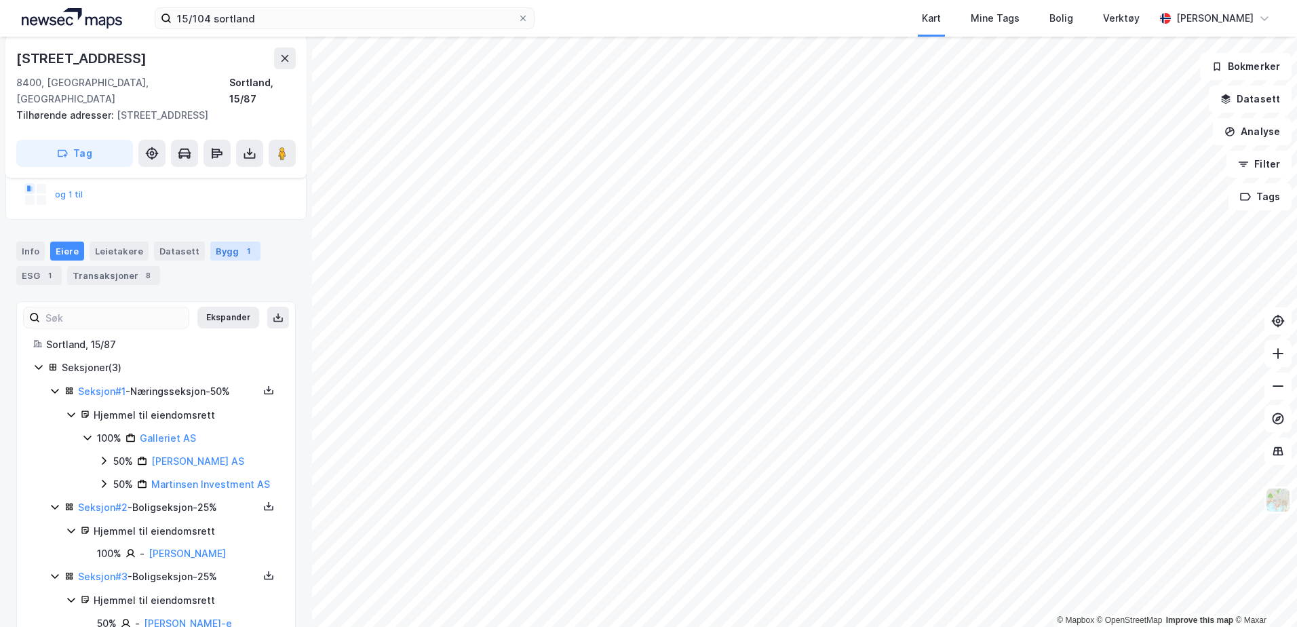
click at [241, 244] on div "1" at bounding box center [248, 251] width 14 height 14
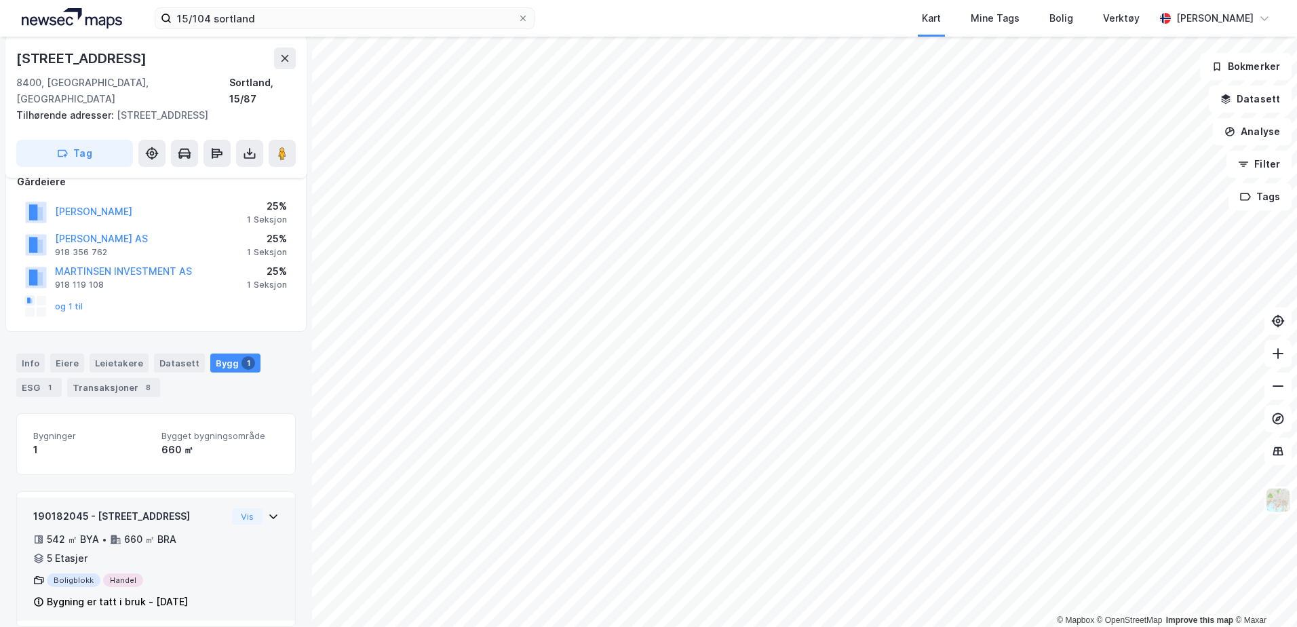
click at [270, 498] on div "190182045 - Kjøpmannsgata 6 542 ㎡ BYA • 660 ㎡ BRA • 5 Etasjer Boligblokk Handel…" at bounding box center [156, 558] width 278 height 123
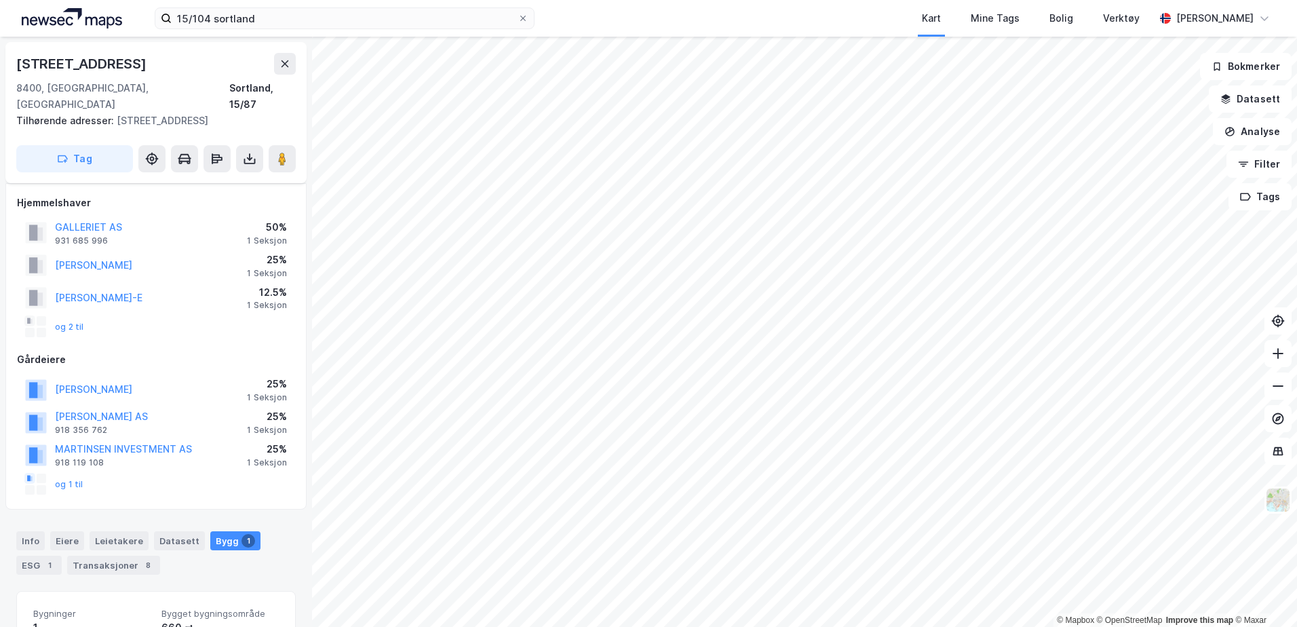
scroll to position [241, 0]
